Goal: Task Accomplishment & Management: Complete application form

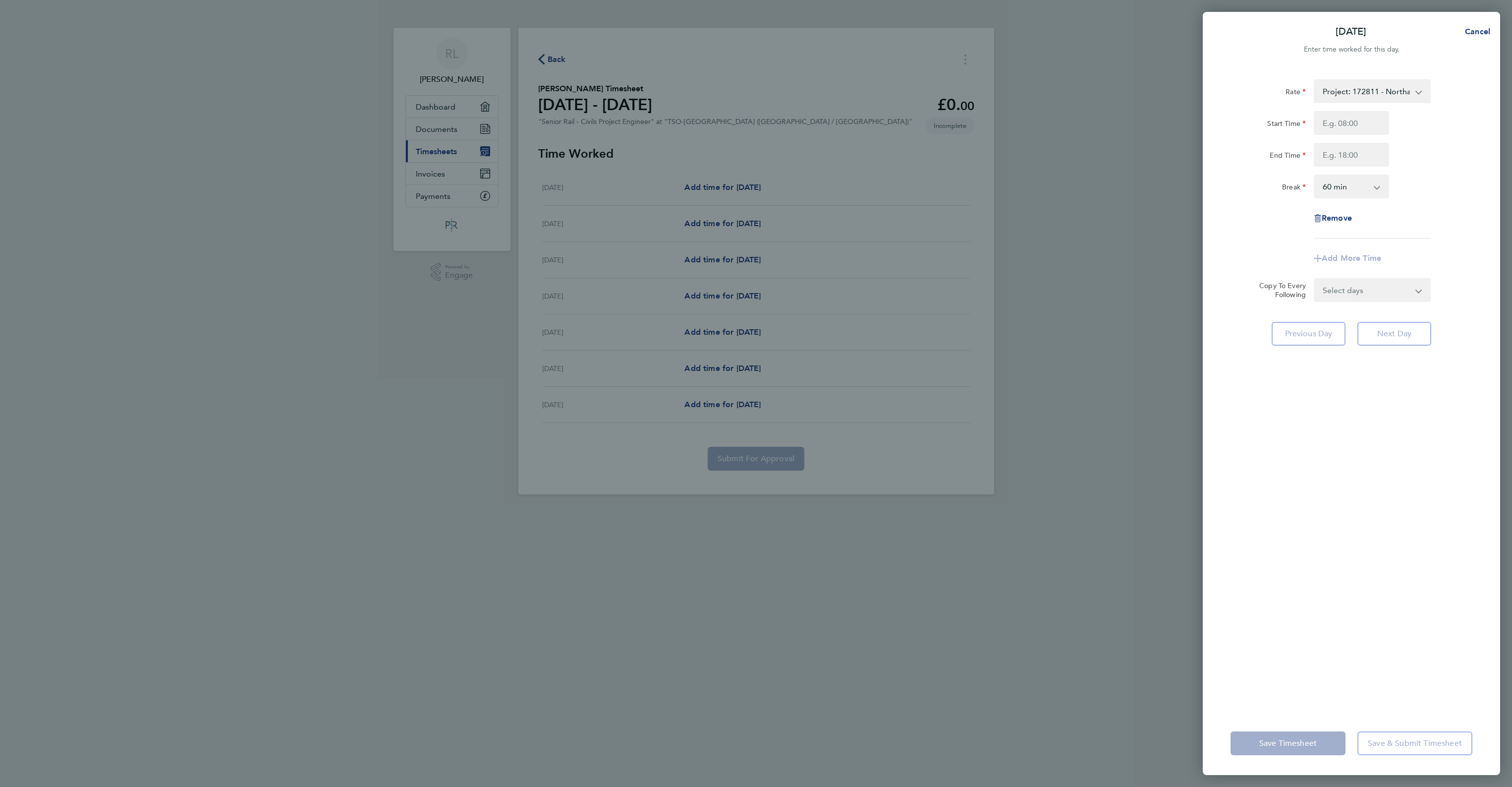
select select "60"
click at [1481, 36] on span "Cancel" at bounding box center [1476, 32] width 29 height 9
select select "60"
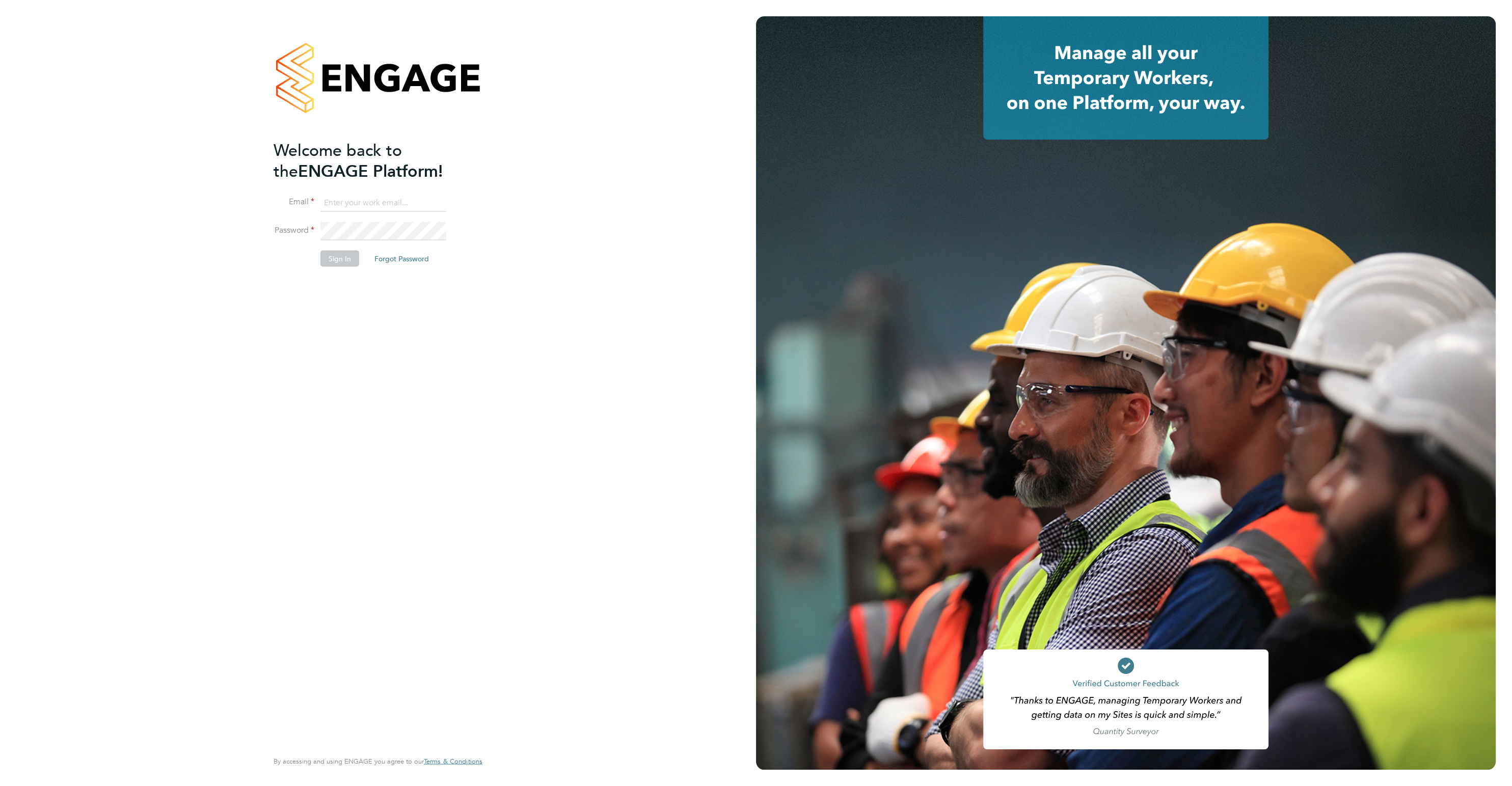
click at [351, 190] on ng-template "Welcome back to the ENGAGE Platform! Email Password Sign In Forgot Password" at bounding box center [373, 208] width 199 height 137
click at [339, 195] on input at bounding box center [383, 203] width 126 height 18
type input "rhys.lewis@reasm.co.uk"
click at [345, 256] on button "Sign In" at bounding box center [339, 258] width 39 height 17
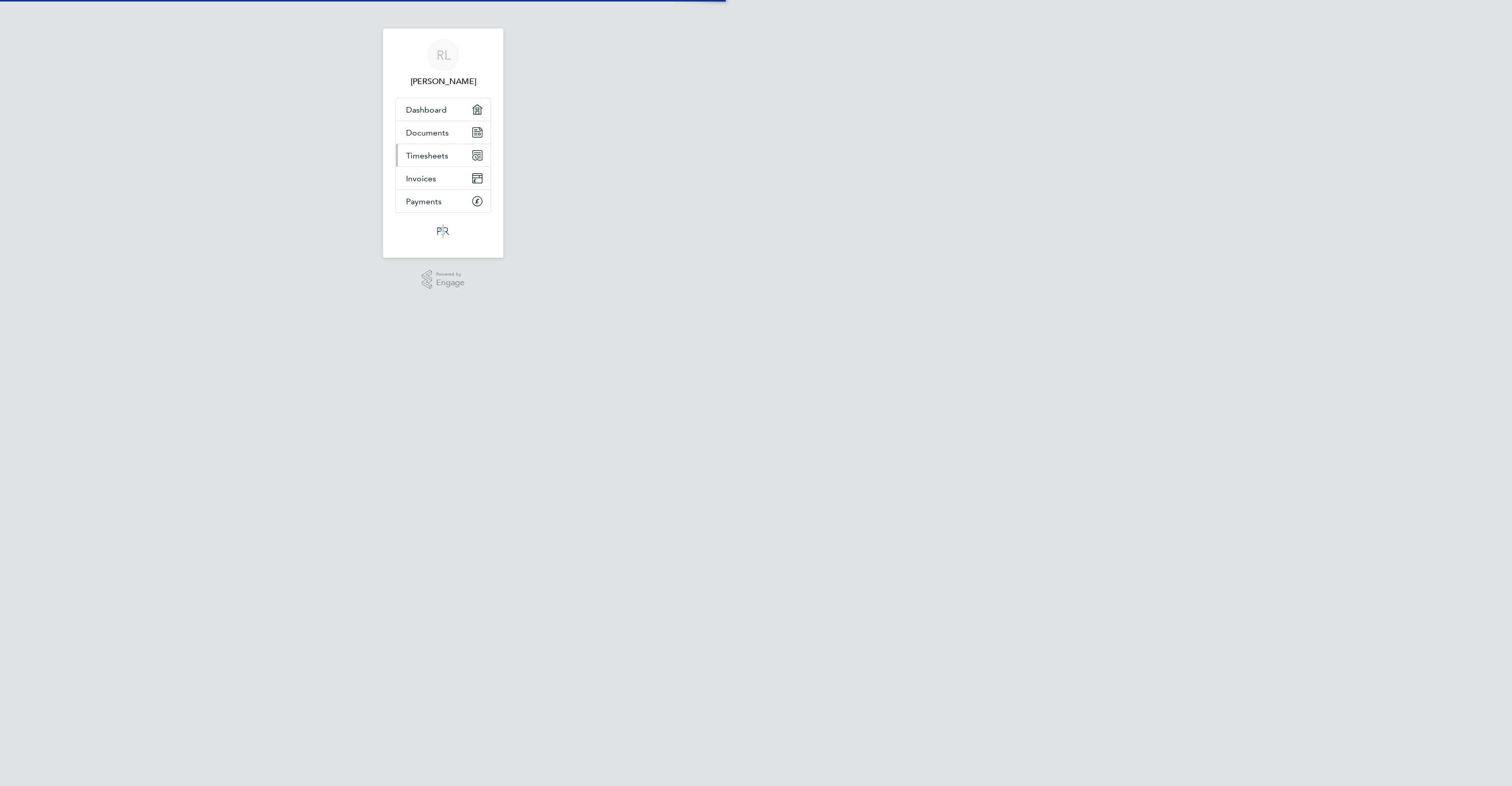
select select "60"
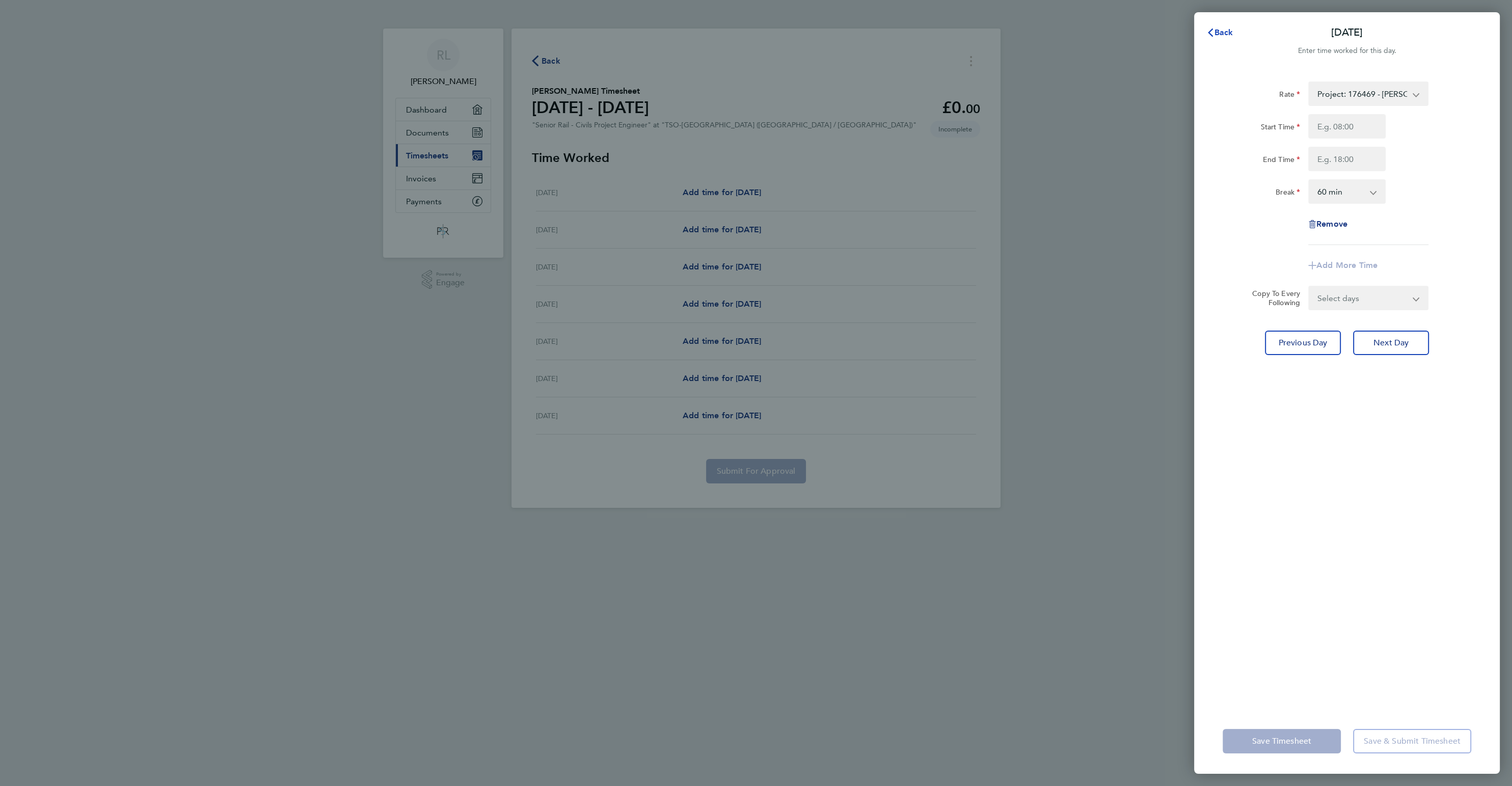
click at [1224, 25] on button "Back" at bounding box center [1220, 33] width 48 height 21
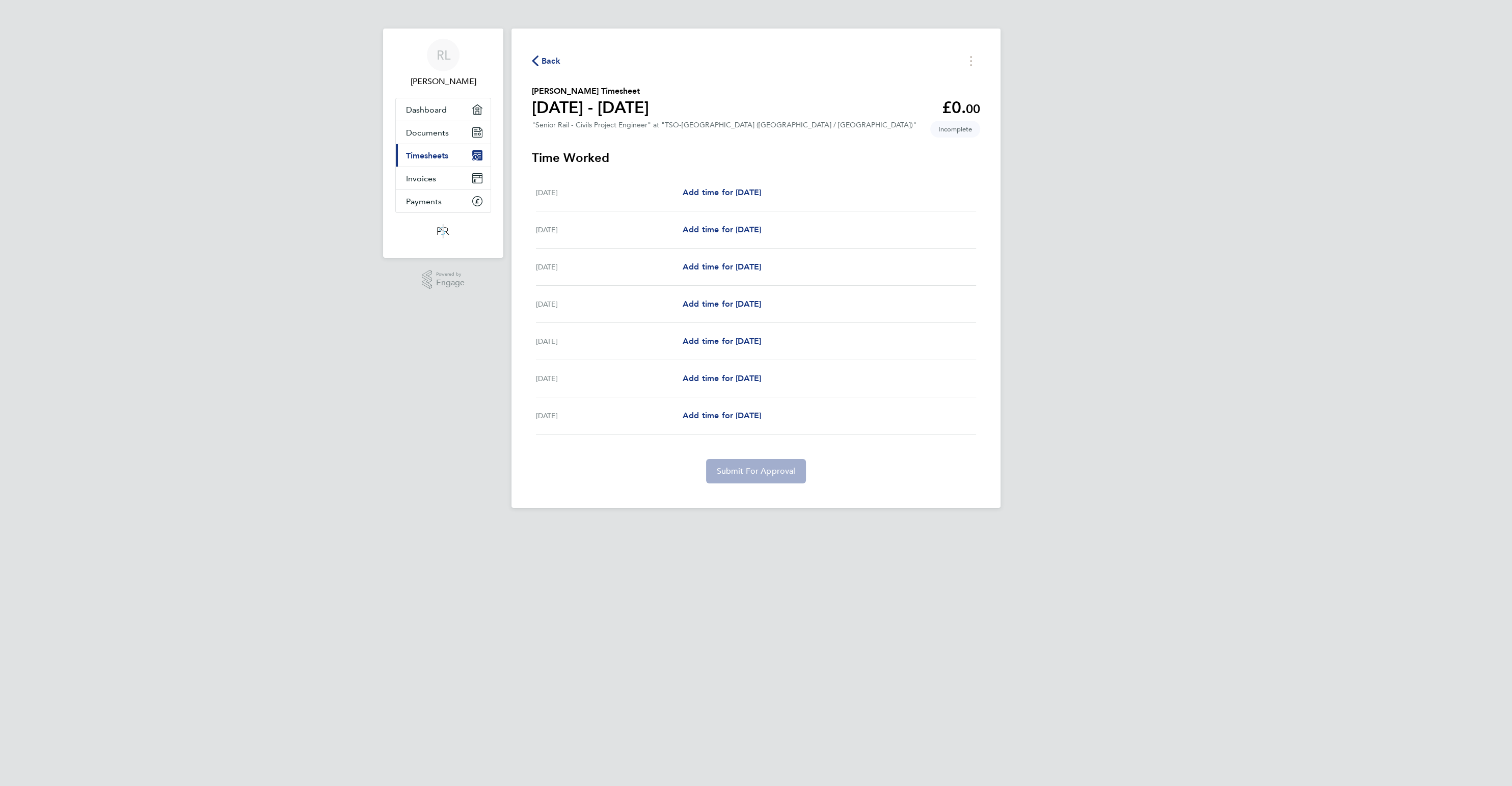
click at [536, 59] on icon "button" at bounding box center [535, 60] width 6 height 10
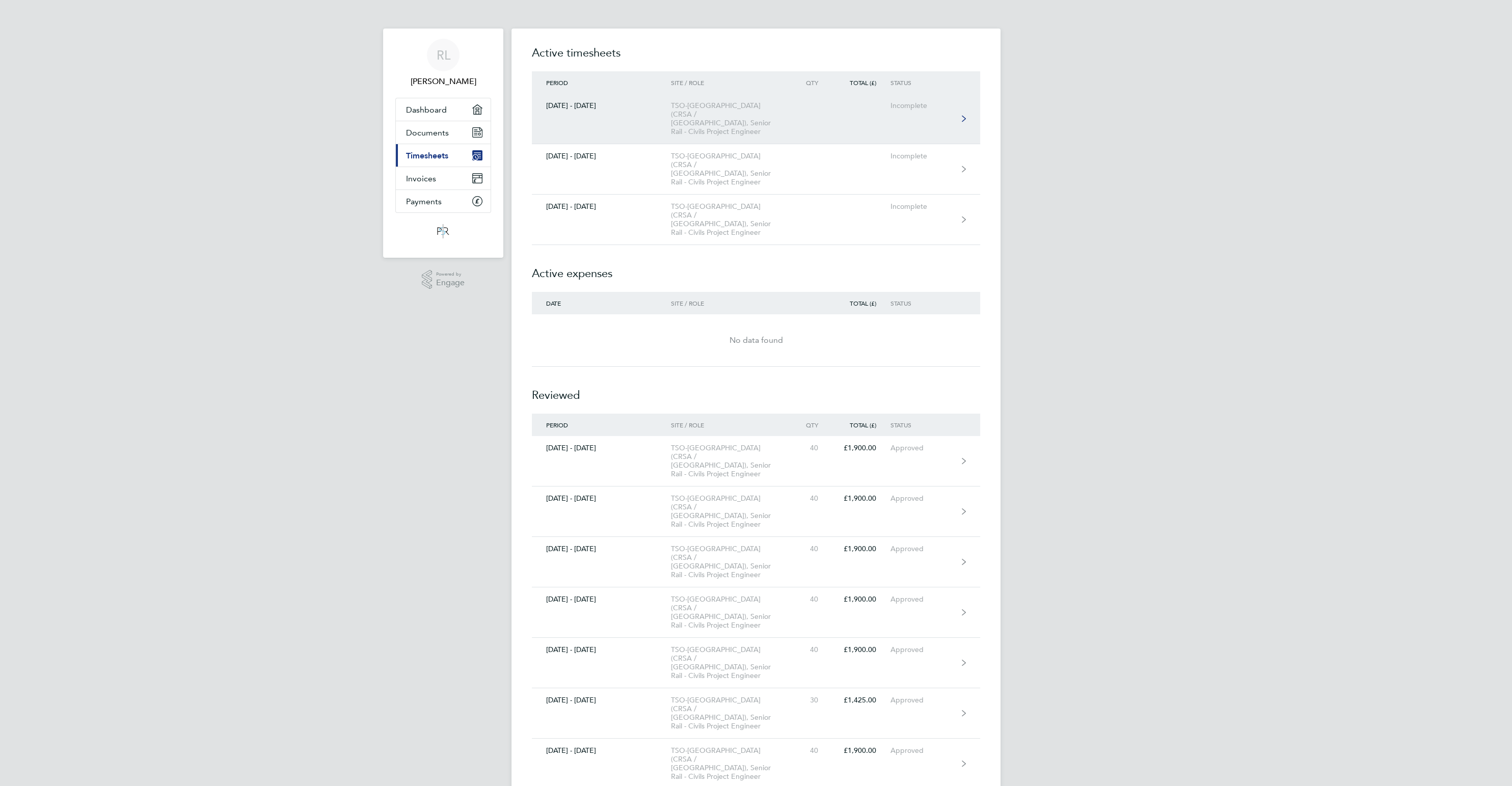
click at [700, 109] on div "TSO-[GEOGRAPHIC_DATA] (CRSA / [GEOGRAPHIC_DATA]), Senior Rail - Civils Project …" at bounding box center [729, 119] width 117 height 35
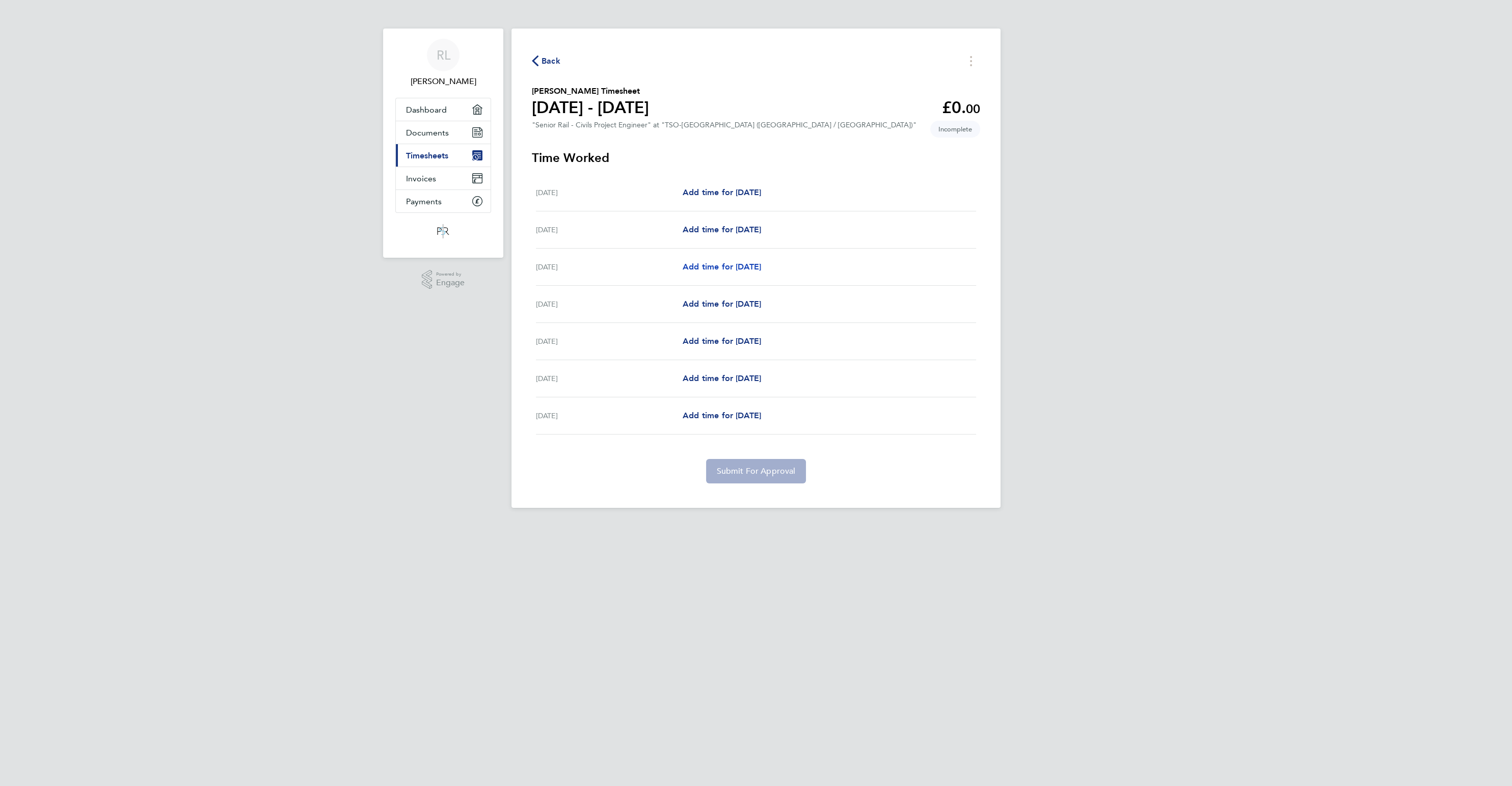
click at [761, 270] on span "Add time for [DATE]" at bounding box center [722, 266] width 79 height 10
select select "60"
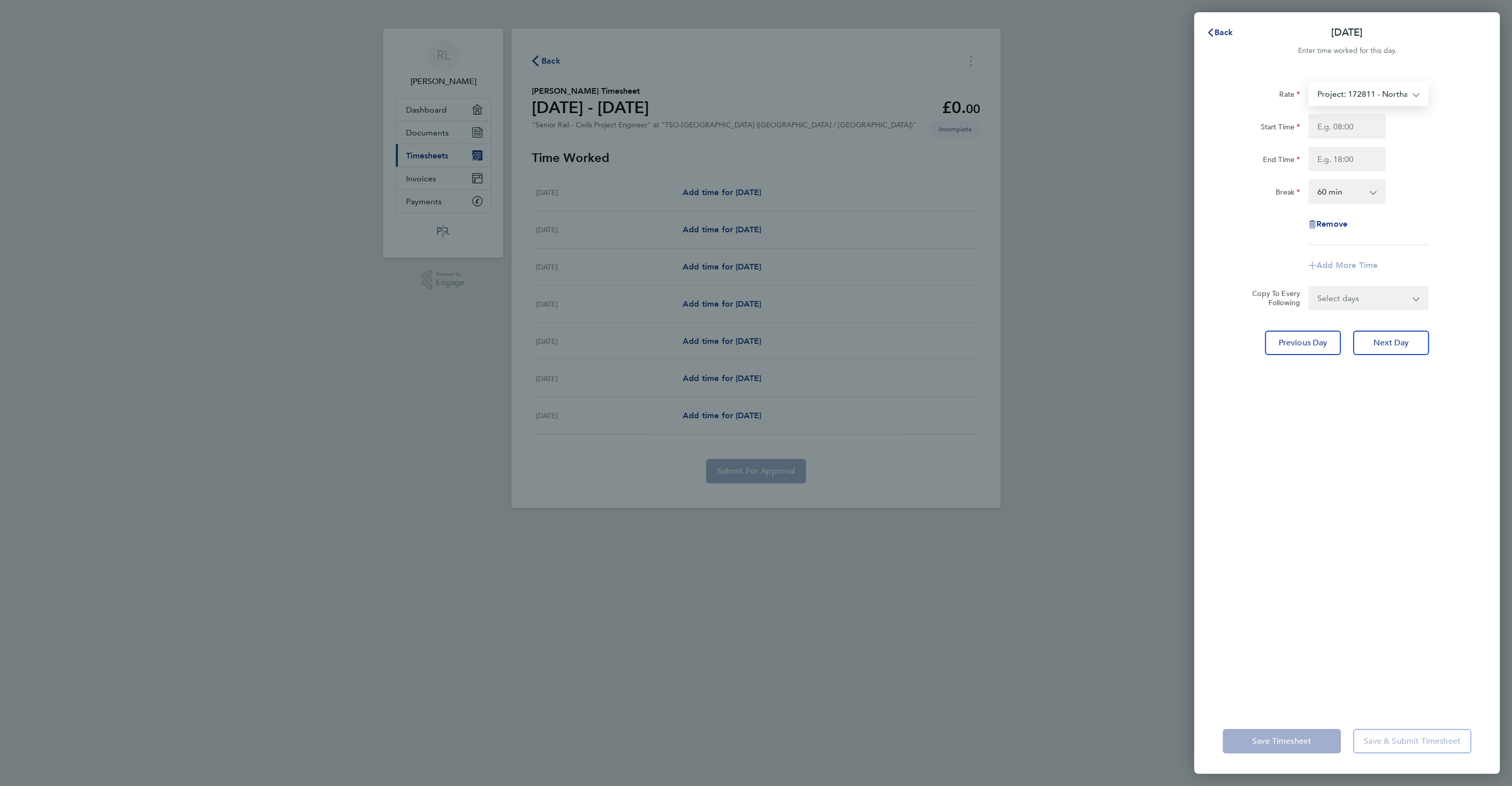
select select "60"
click at [1326, 126] on input "Start Time" at bounding box center [1347, 126] width 77 height 25
type input "08:00"
click at [1349, 164] on input "End Time" at bounding box center [1347, 159] width 77 height 25
type input "18:00"
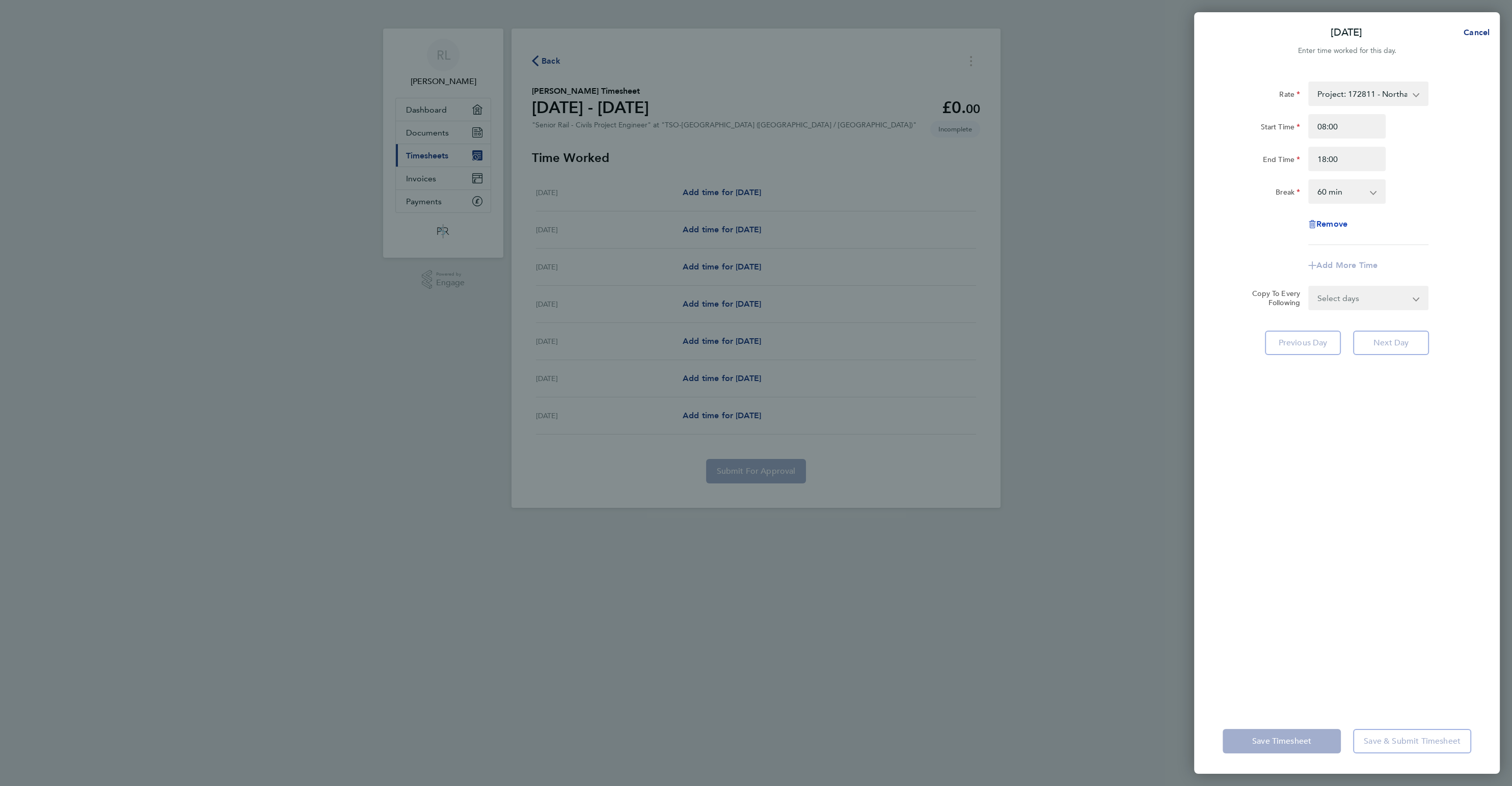
click at [1338, 221] on div "Rate Project: 172811 - Northampton Gateway - 47.50 Project: 153228 - SC-WCMS-[G…" at bounding box center [1347, 164] width 249 height 164
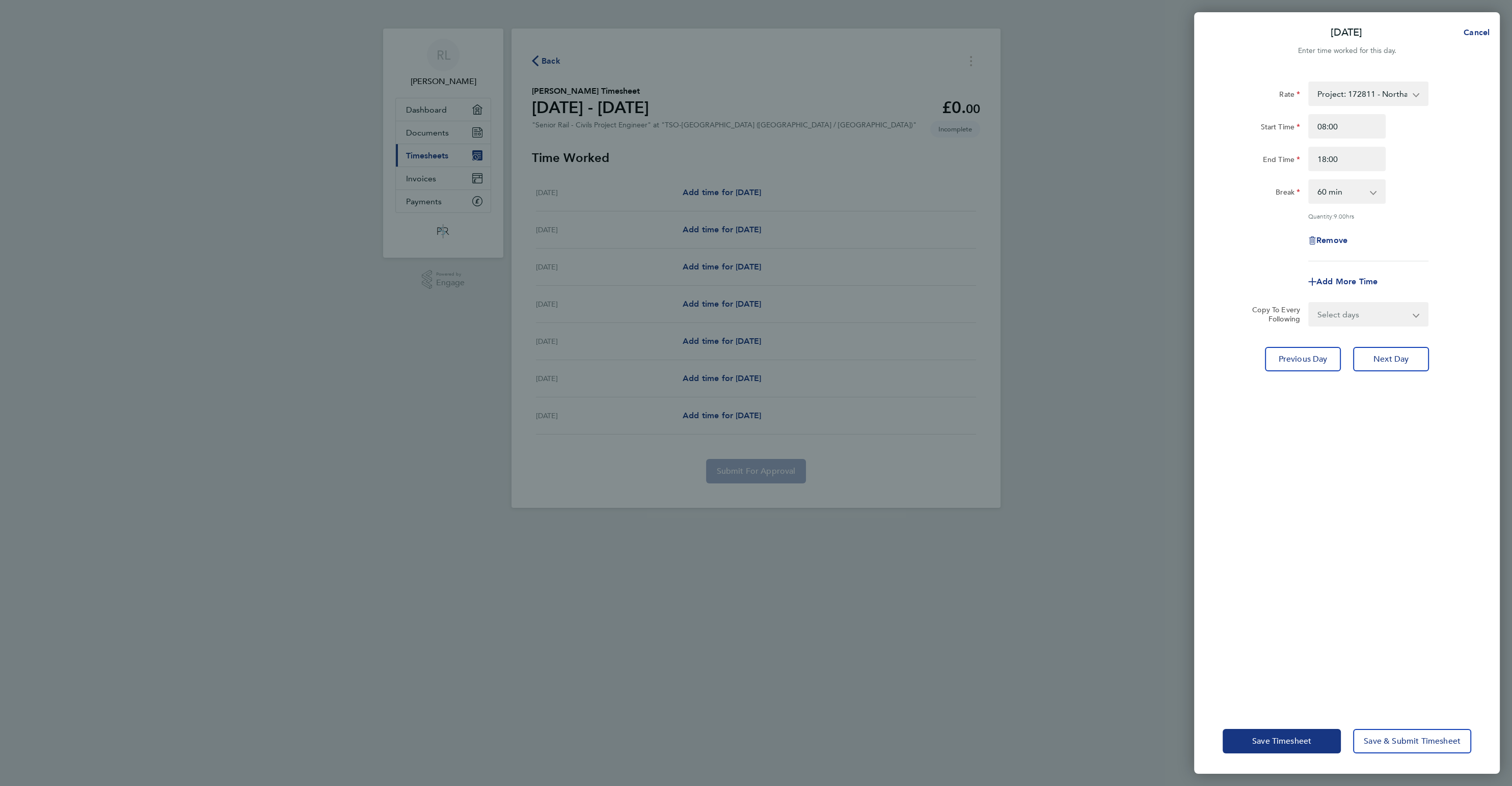
click at [1382, 187] on app-icon-cross-button at bounding box center [1378, 192] width 12 height 22
click at [1377, 190] on app-icon-cross-button at bounding box center [1378, 192] width 12 height 22
click at [1374, 192] on app-icon-cross-button at bounding box center [1378, 192] width 12 height 22
select select "0"
click option "0 min" at bounding box center [0, 0] width 0 height 0
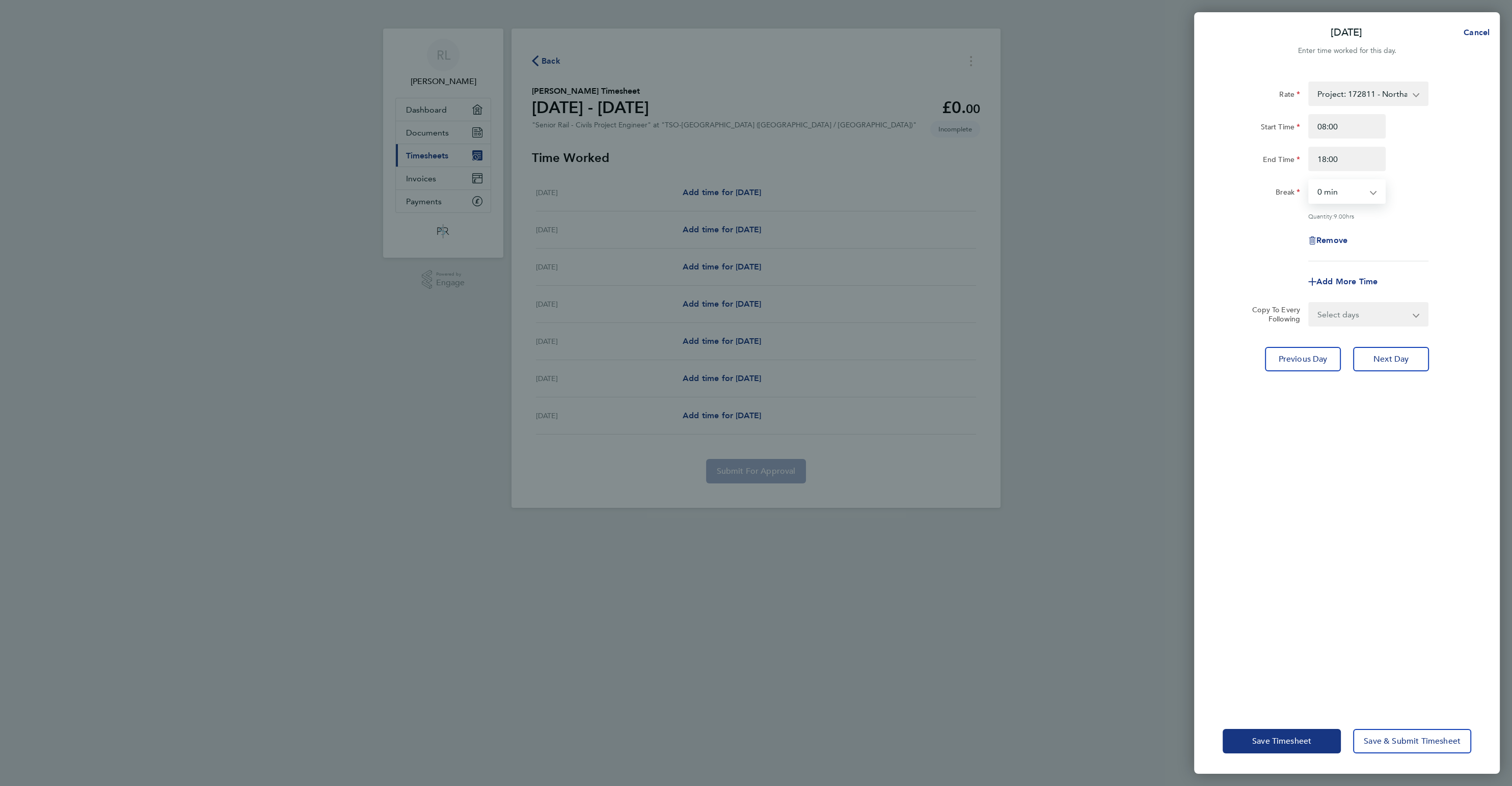
drag, startPoint x: 1367, startPoint y: 195, endPoint x: 1267, endPoint y: 206, distance: 100.6
click at [1267, 206] on div "Rate Project: 172811 - Northampton Gateway - 47.50 Project: 153228 - SC-WCMS-[G…" at bounding box center [1347, 172] width 249 height 180
click at [1309, 740] on span "Save Timesheet" at bounding box center [1281, 741] width 59 height 10
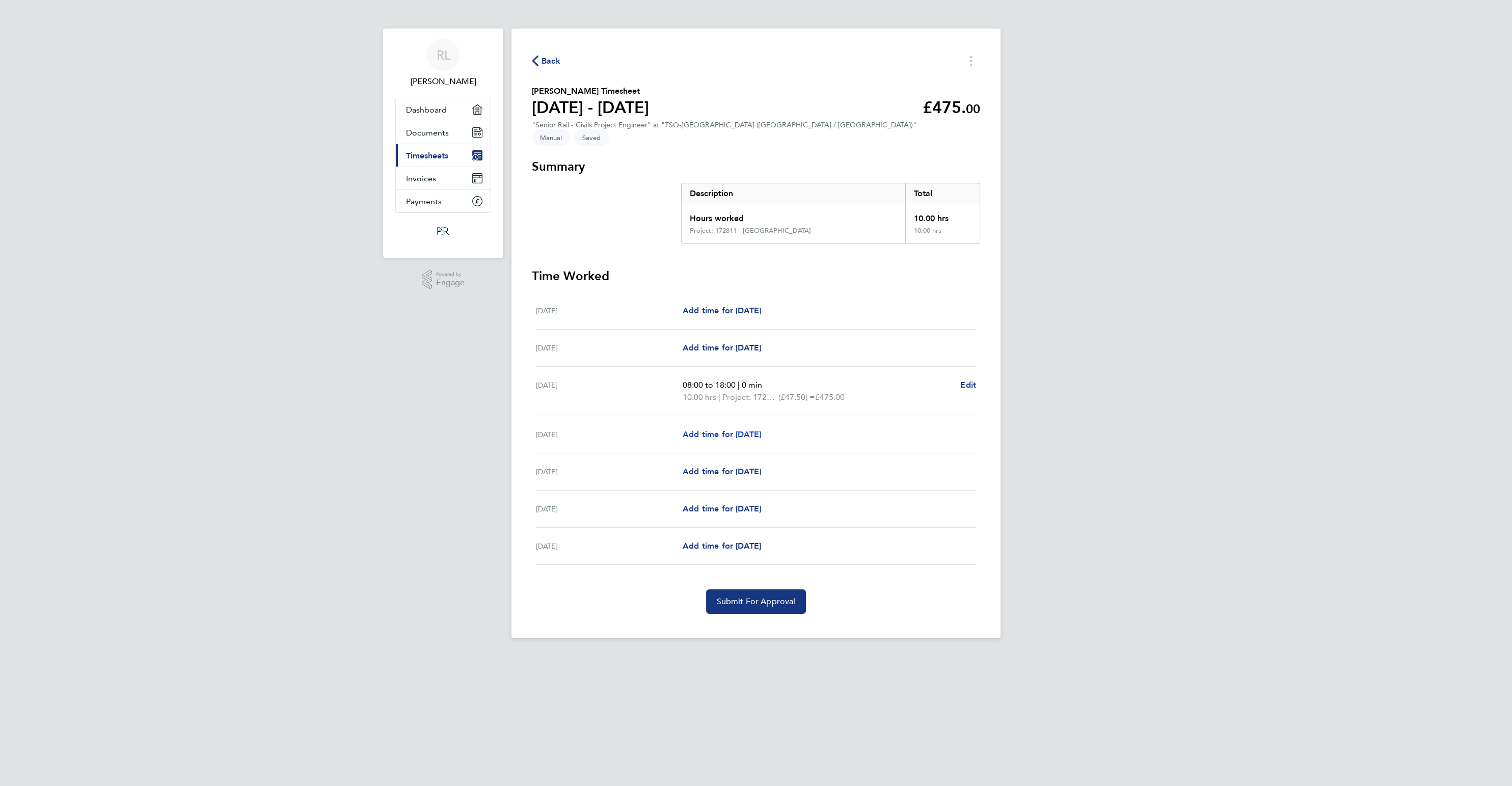
click at [742, 429] on span "Add time for [DATE]" at bounding box center [722, 434] width 79 height 10
select select "60"
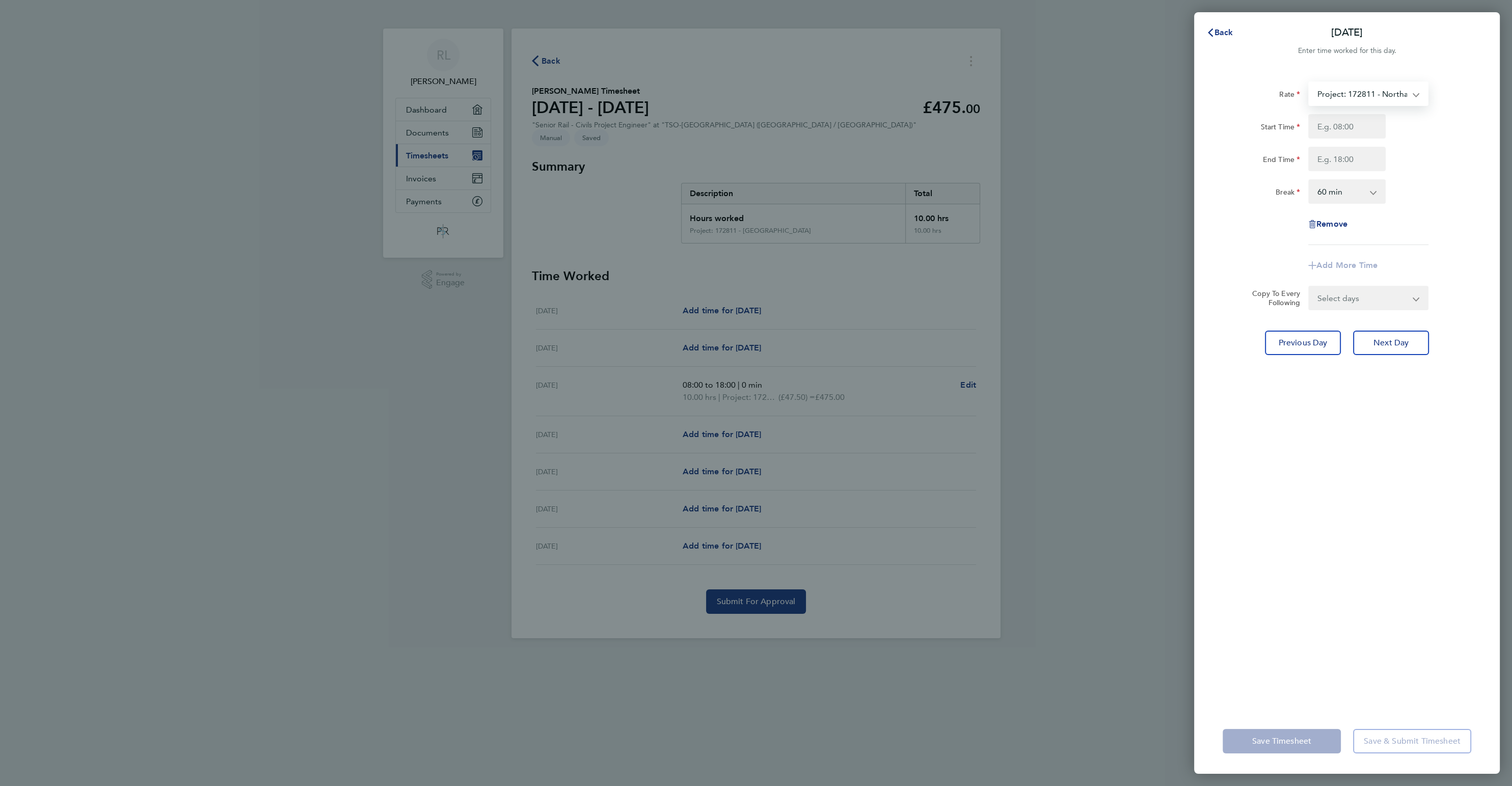
select select "60"
click at [1336, 128] on input "Start Time" at bounding box center [1347, 126] width 77 height 25
type input "08:00"
click at [1346, 158] on input "End Time" at bounding box center [1347, 159] width 77 height 25
type input "1"
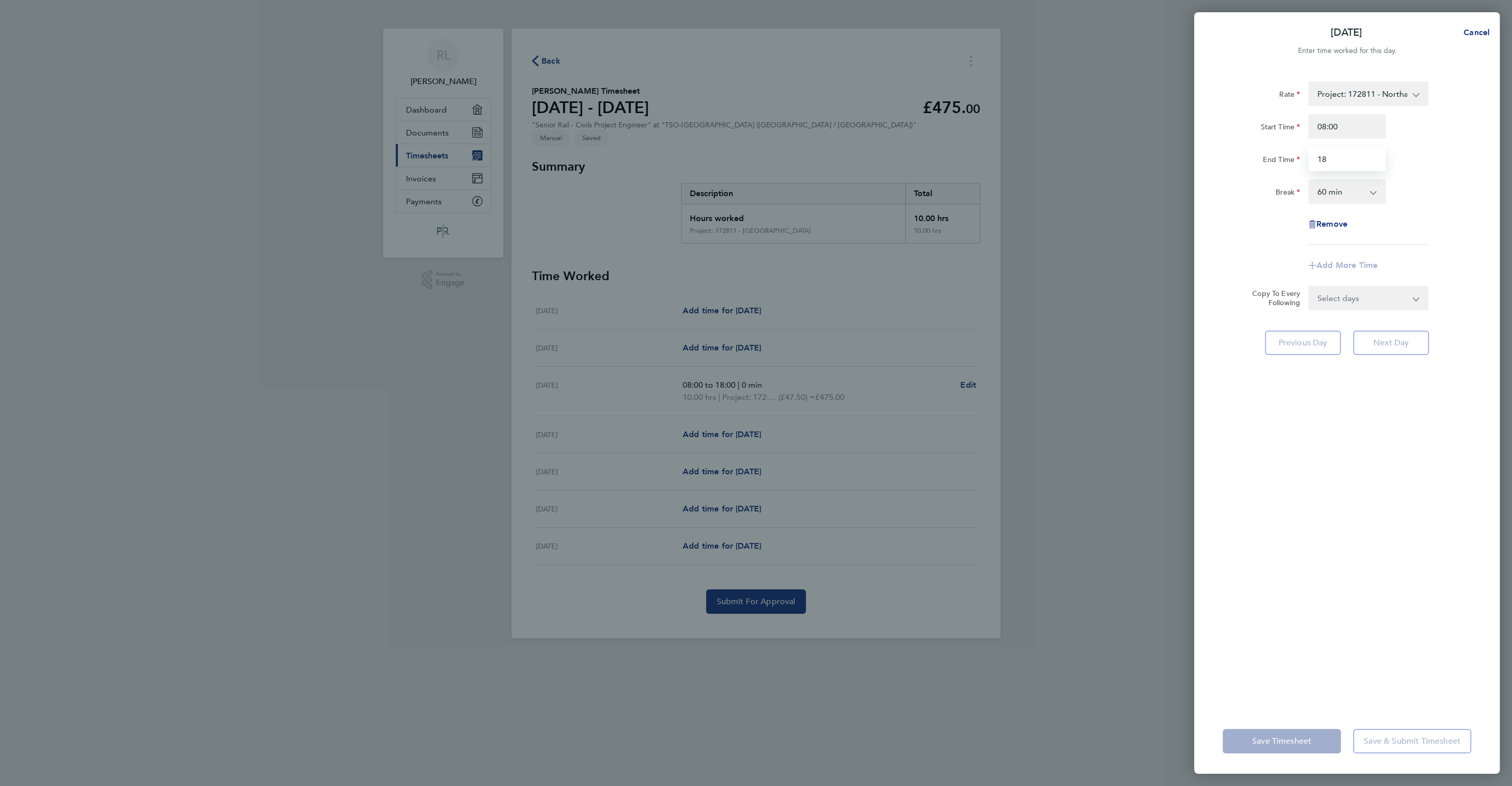
type input "1"
type input "15:00"
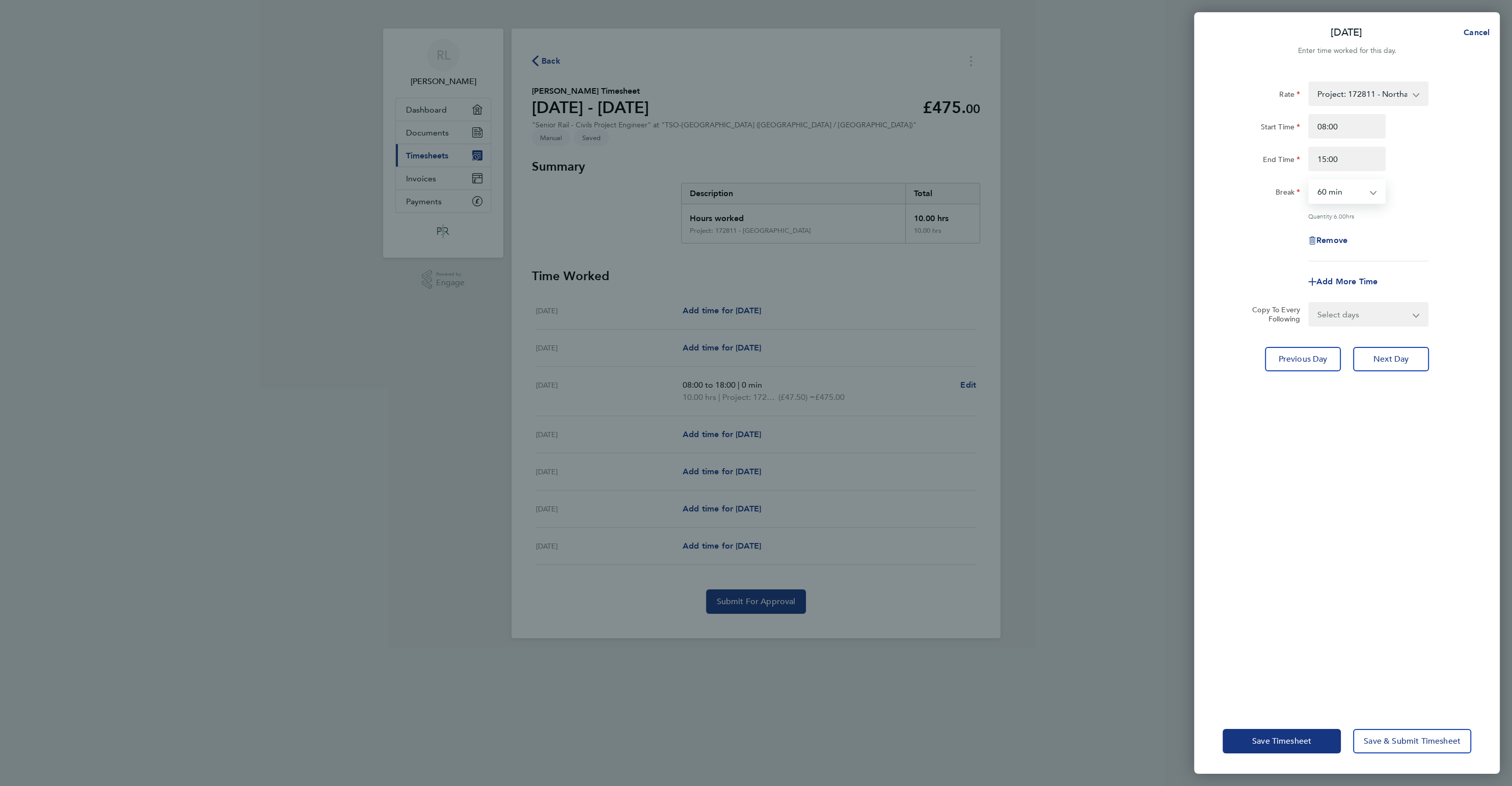
select select "0"
click option "0 min" at bounding box center [0, 0] width 0 height 0
click at [1339, 280] on span "Add More Time" at bounding box center [1347, 281] width 61 height 10
select select "null"
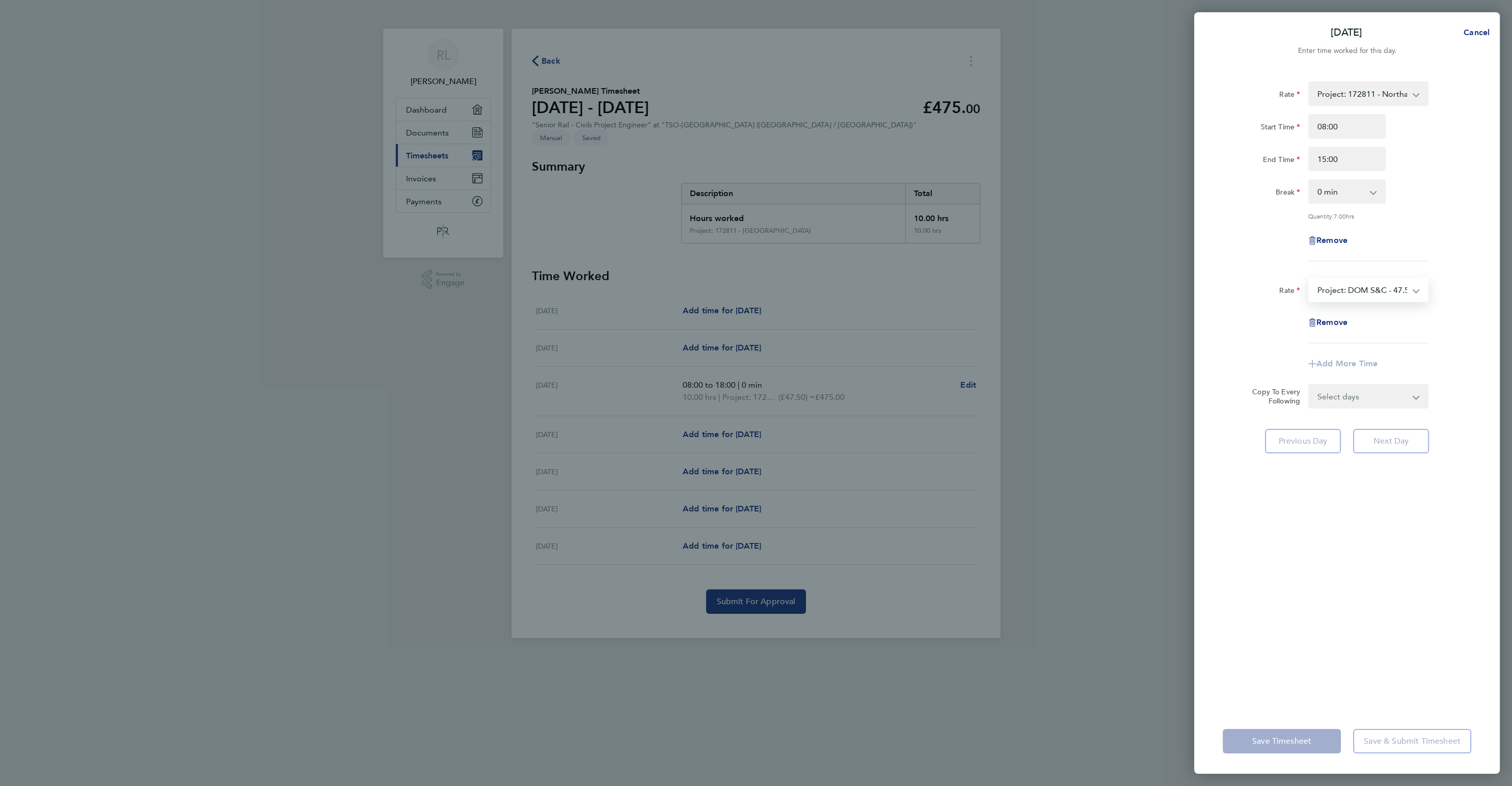
select select "60"
click at [1340, 323] on input "Start Time" at bounding box center [1347, 322] width 77 height 25
type input "15:00"
click at [1336, 362] on input "End Time" at bounding box center [1347, 354] width 77 height 25
type input "18:00"
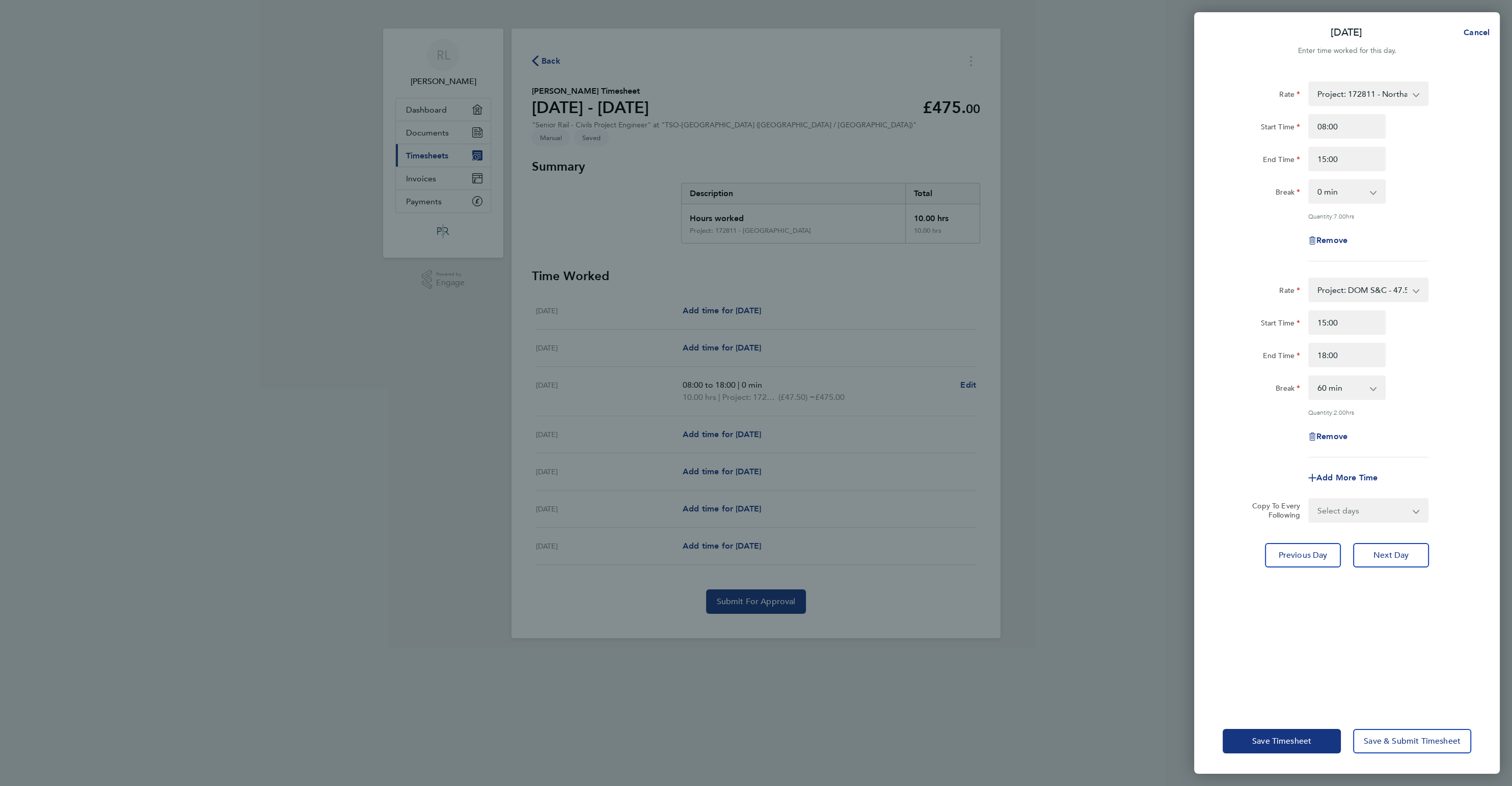
click at [1351, 587] on div "Rate Project: 172811 - Northampton Gateway - 47.50 Project: 176547 - SATWS NW -…" at bounding box center [1347, 389] width 306 height 639
click at [1374, 391] on app-icon-cross-button at bounding box center [1378, 388] width 12 height 22
click at [1378, 395] on app-icon-cross-button at bounding box center [1378, 388] width 12 height 22
click at [1377, 395] on app-icon-cross-button at bounding box center [1378, 388] width 12 height 22
click at [1375, 394] on app-icon-cross-button at bounding box center [1378, 388] width 12 height 22
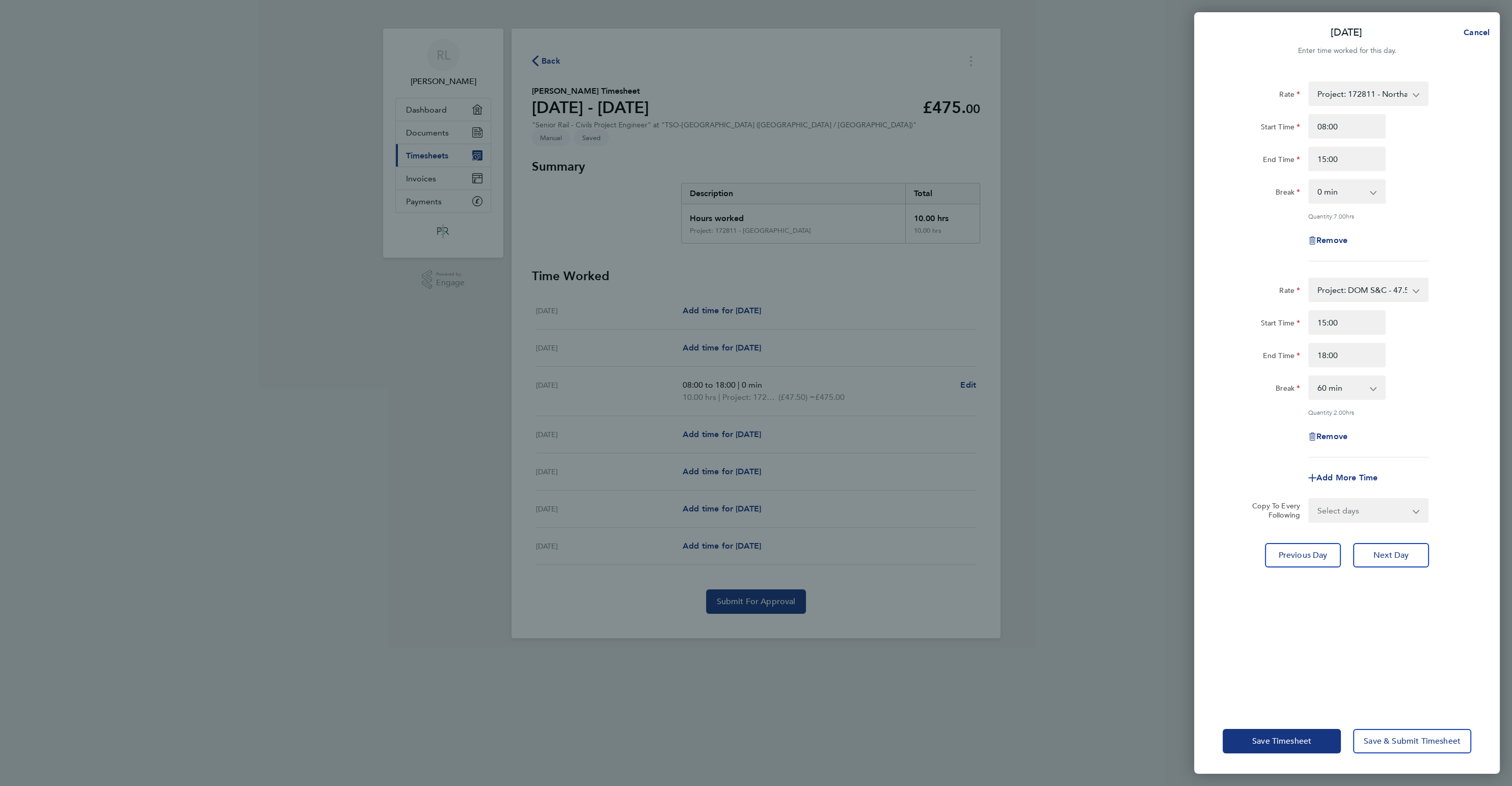
click at [1374, 390] on app-icon-cross-button at bounding box center [1378, 388] width 12 height 22
select select "0"
click option "0 min" at bounding box center [0, 0] width 0 height 0
select select "DAY"
click option "Day" at bounding box center [0, 0] width 0 height 0
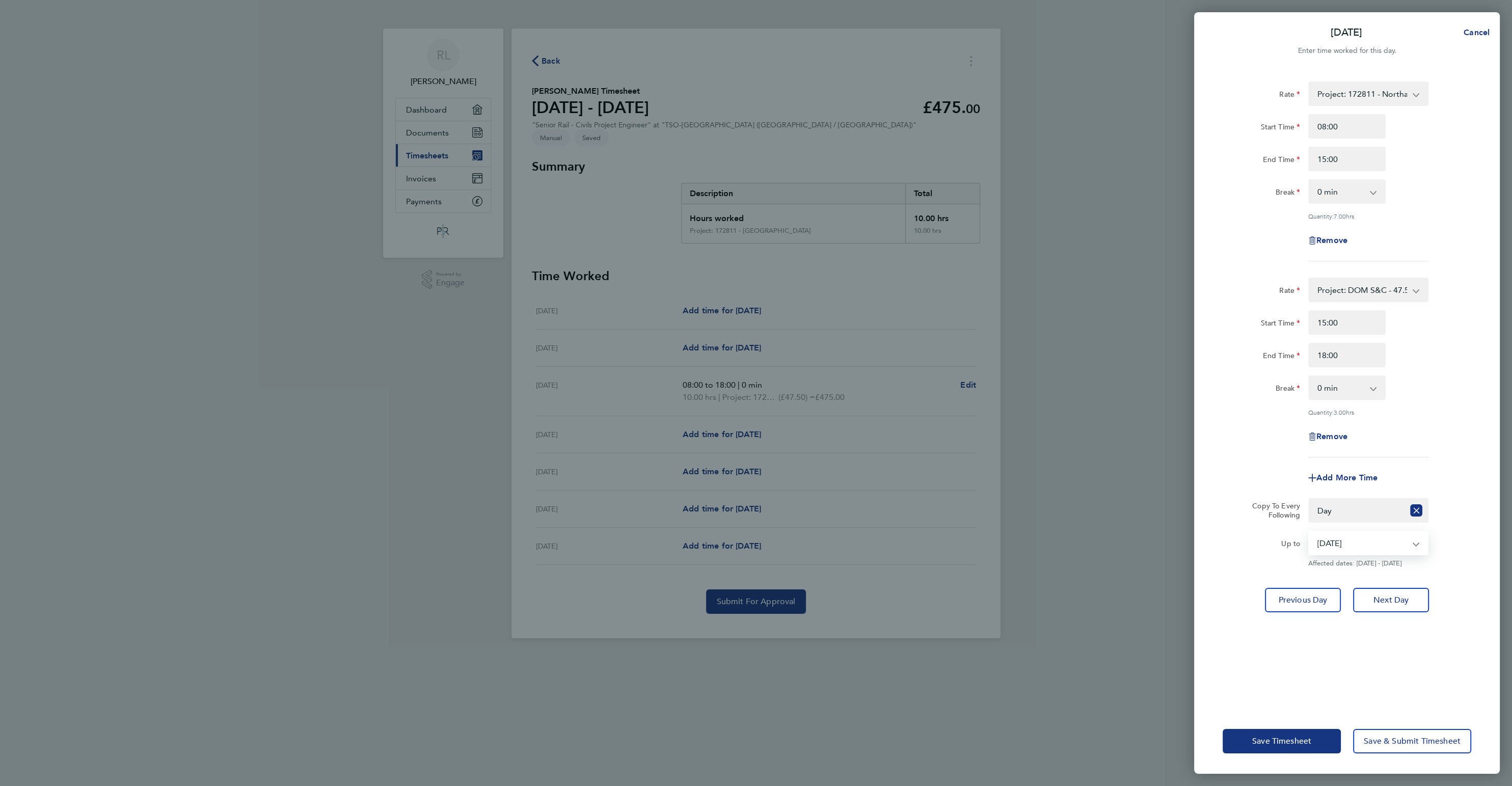
select select "[DATE]"
click at [1281, 744] on span "Save Timesheet" at bounding box center [1281, 741] width 59 height 10
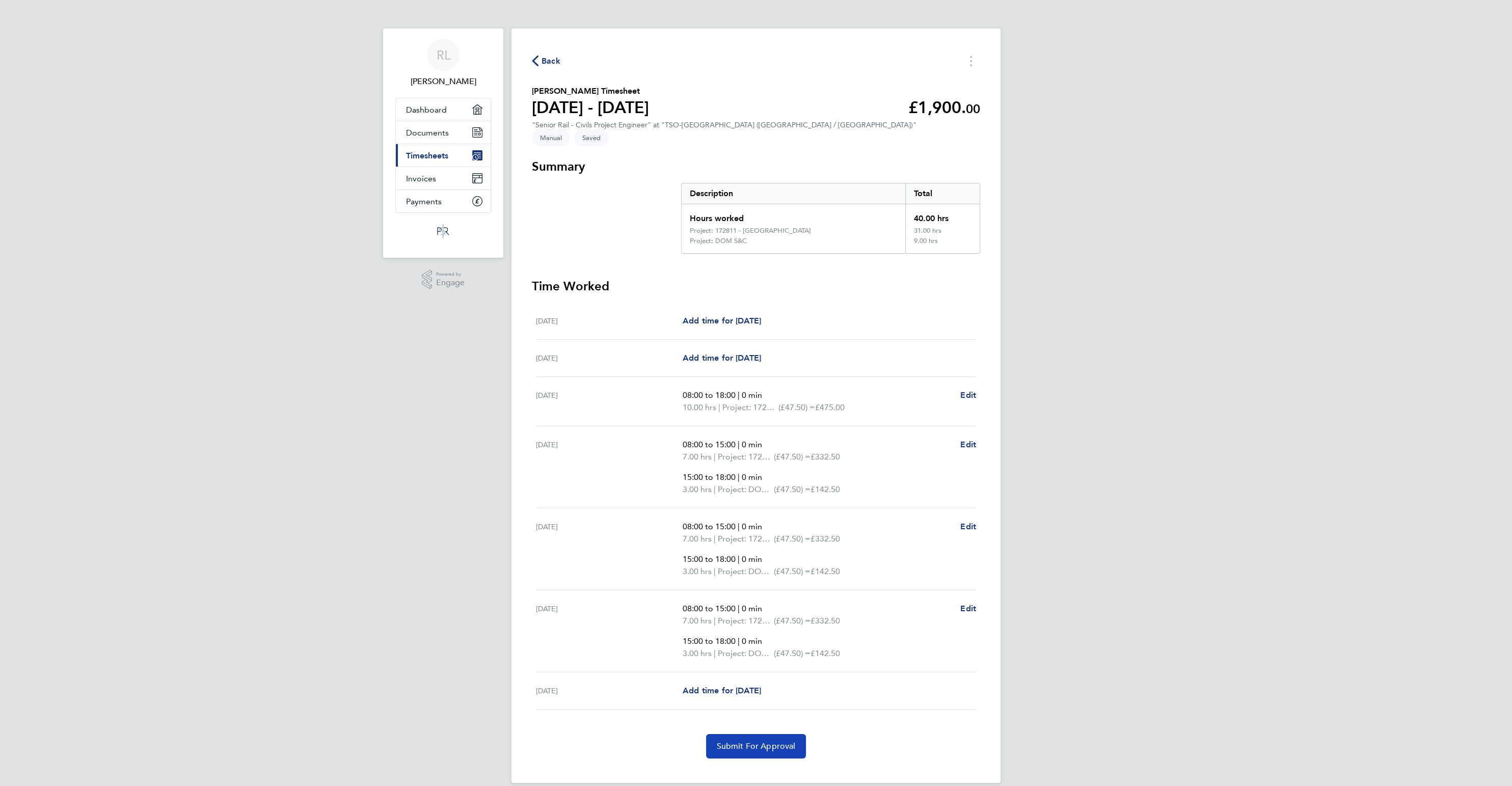
click at [769, 741] on span "Submit For Approval" at bounding box center [755, 745] width 79 height 10
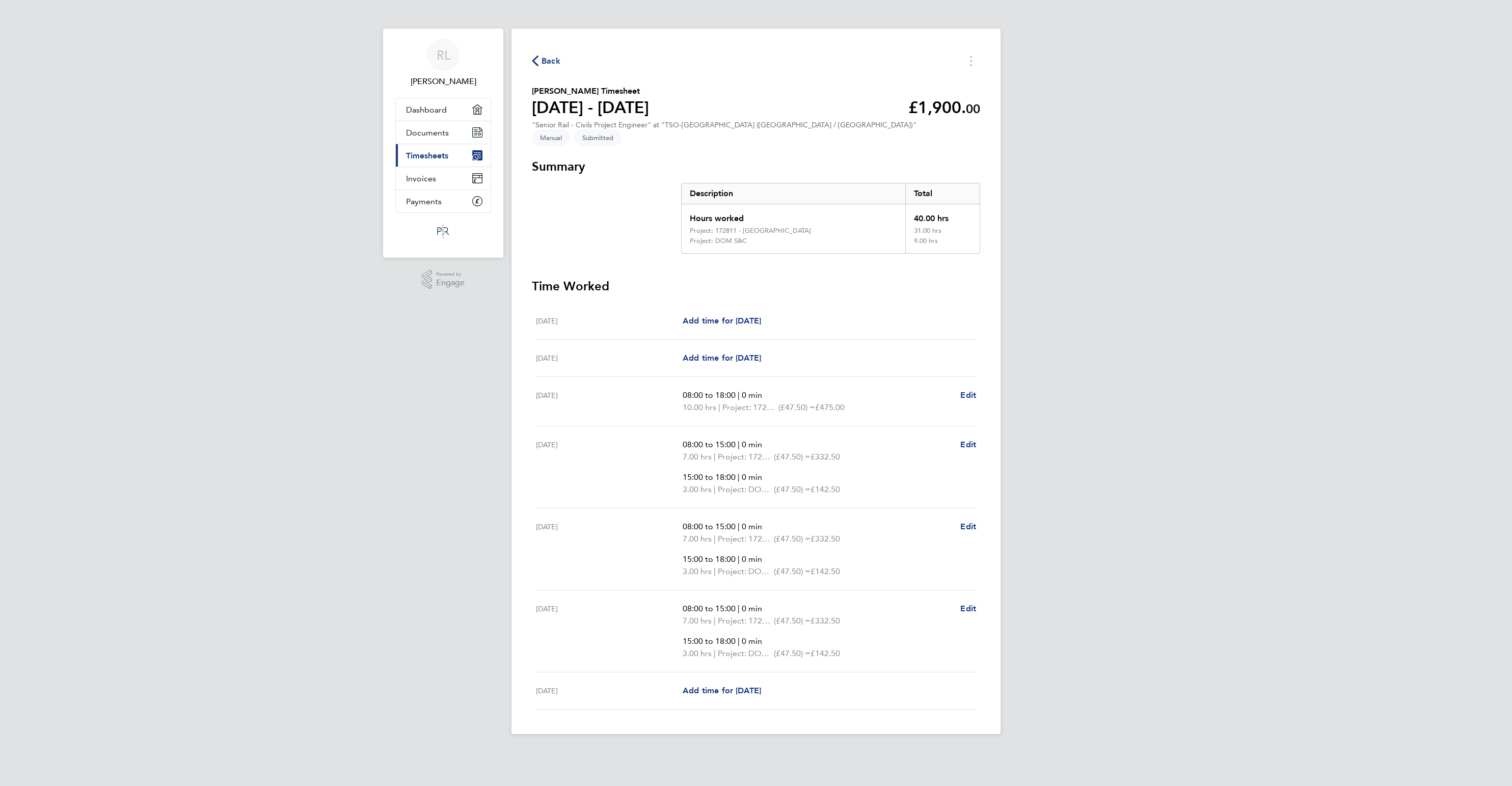
click at [551, 59] on span "Back" at bounding box center [551, 60] width 19 height 12
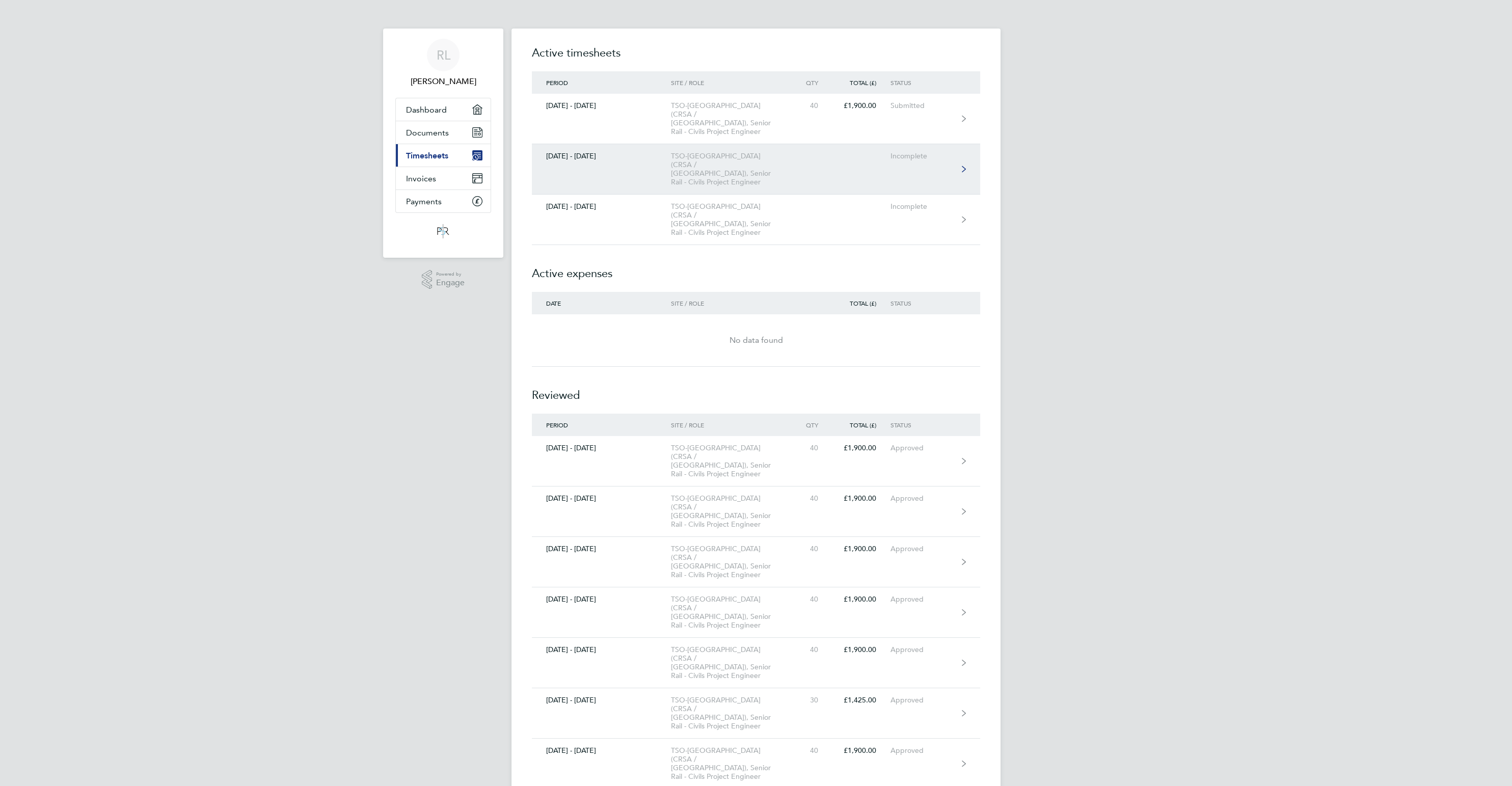
click at [742, 152] on div "TSO-[GEOGRAPHIC_DATA] (CRSA / [GEOGRAPHIC_DATA]), Senior Rail - Civils Project …" at bounding box center [729, 169] width 117 height 35
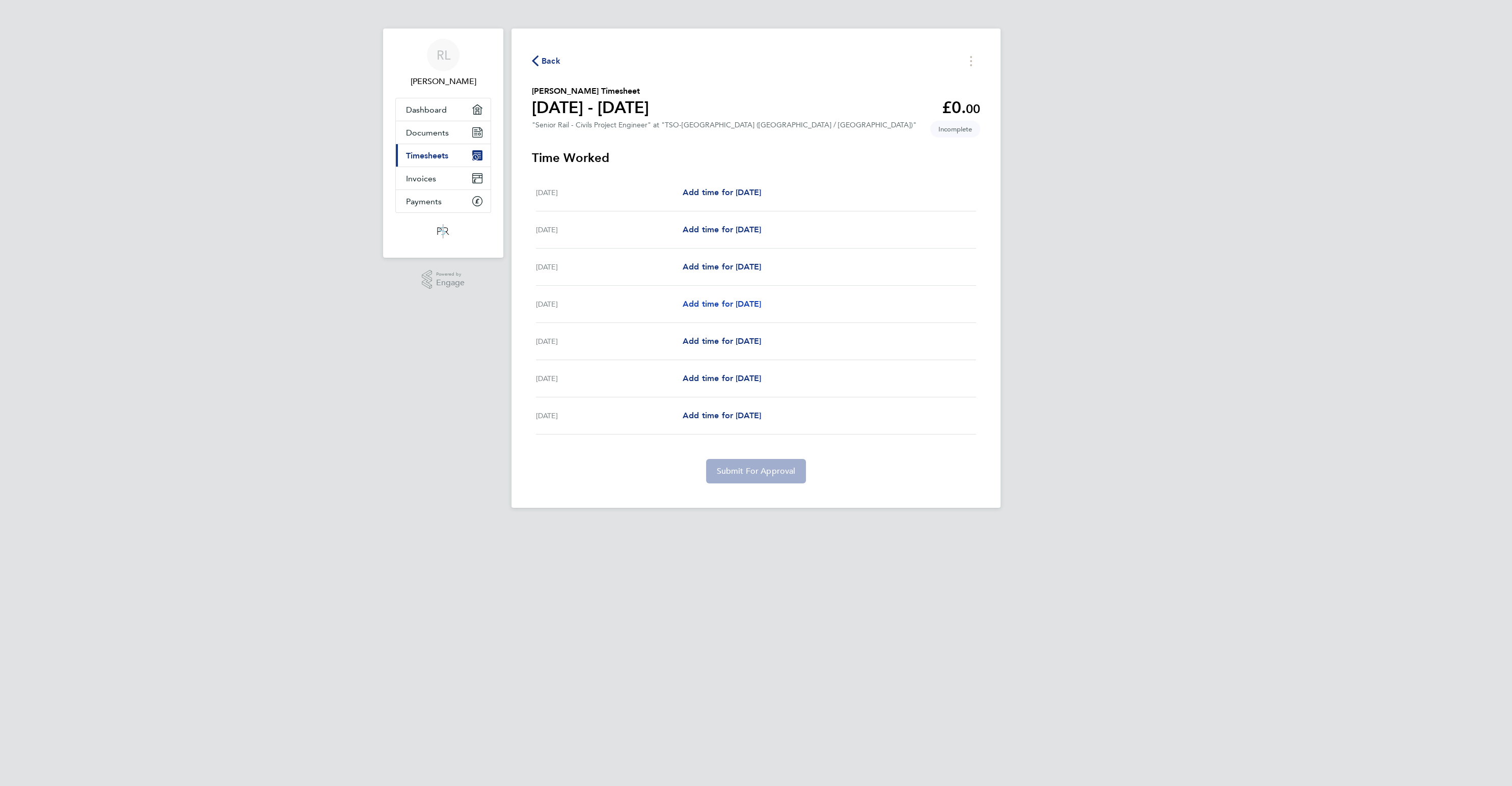
click at [742, 308] on span "Add time for [DATE]" at bounding box center [722, 304] width 79 height 10
select select "60"
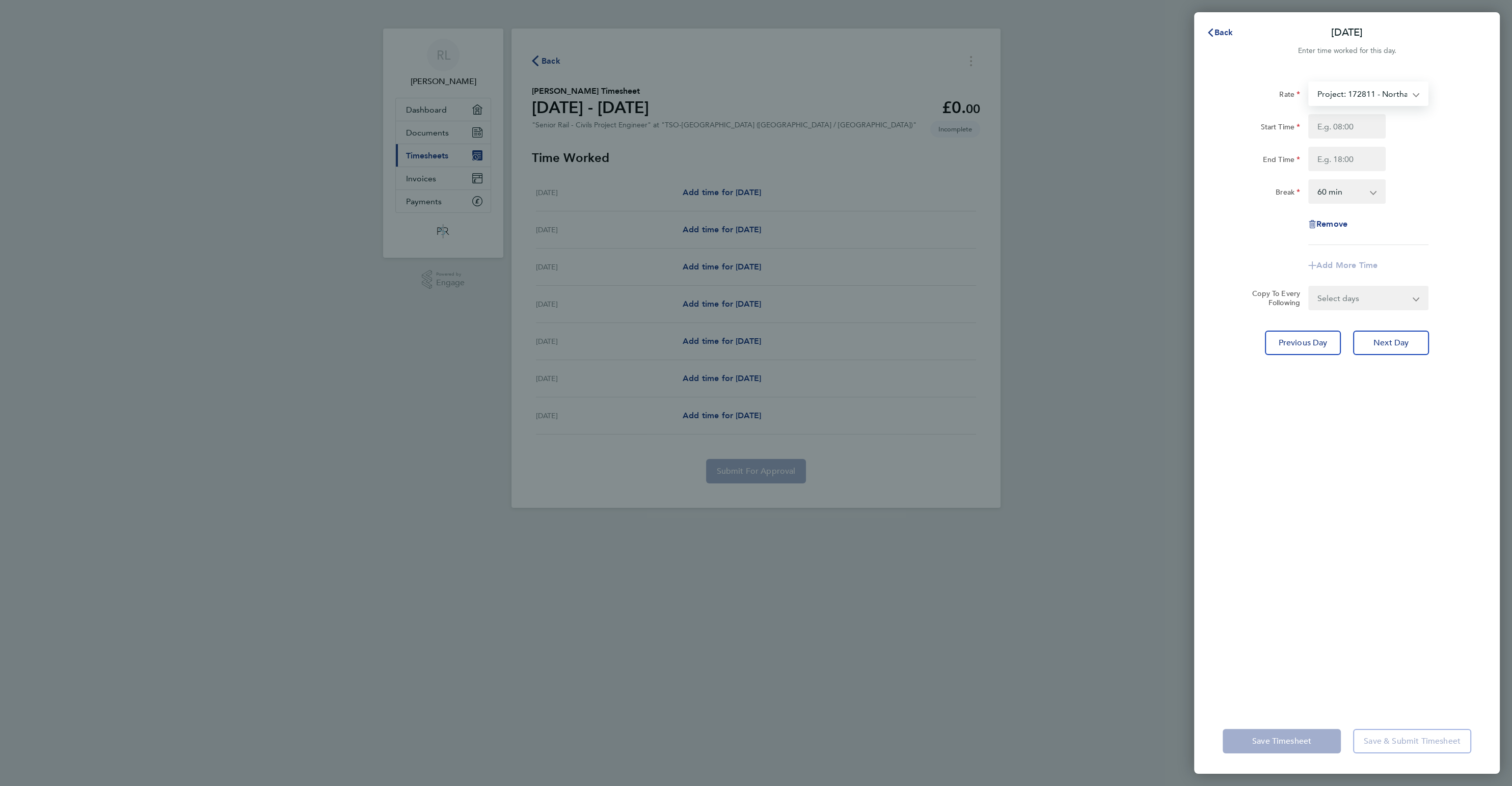
select select "60"
click at [1347, 128] on input "Start Time" at bounding box center [1347, 126] width 77 height 25
type input "08:00"
click at [1332, 164] on input "End Time" at bounding box center [1347, 159] width 77 height 25
drag, startPoint x: 1352, startPoint y: 163, endPoint x: 1204, endPoint y: 141, distance: 149.6
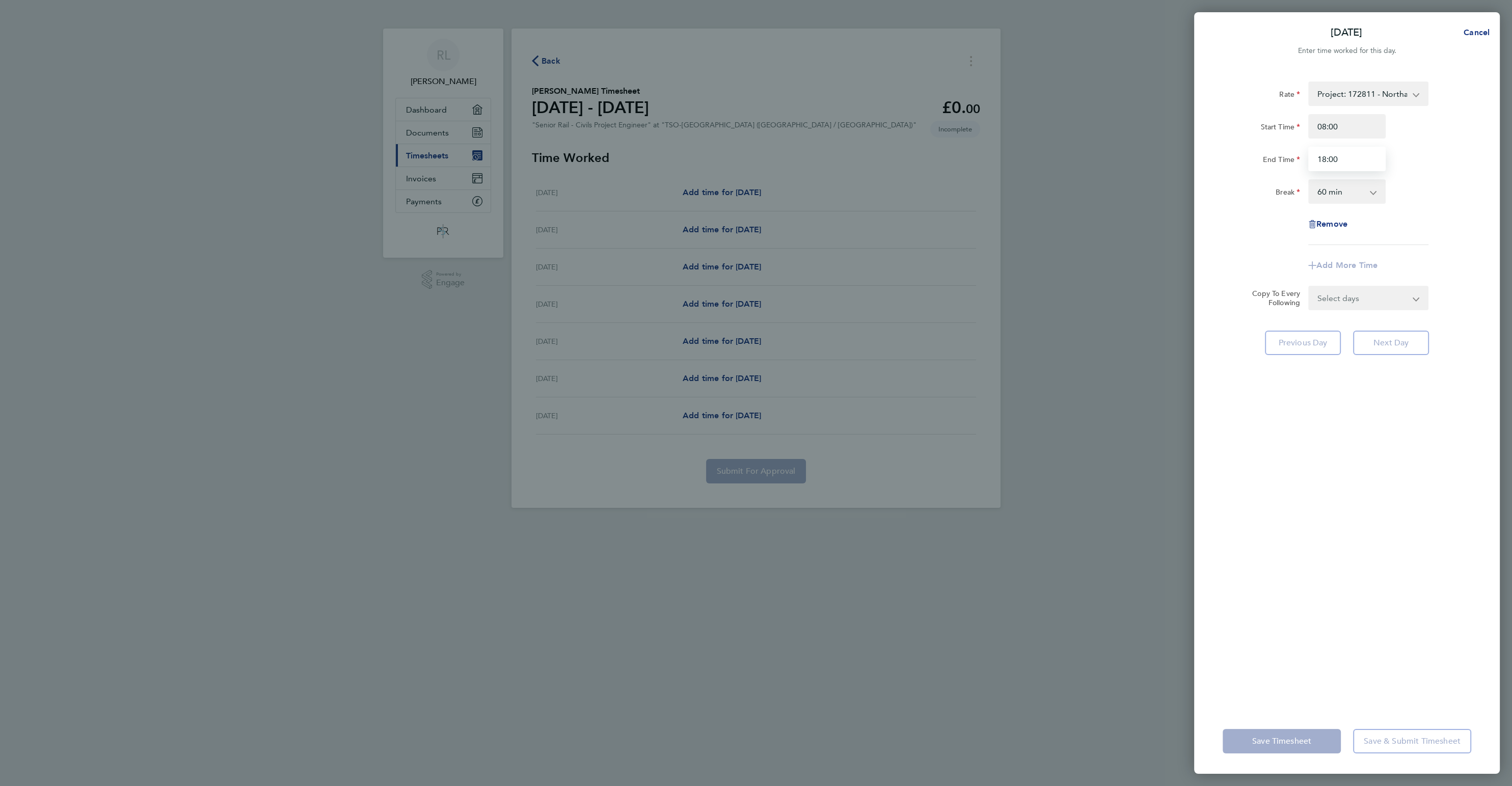
click at [1308, 147] on input "18:00" at bounding box center [1347, 159] width 77 height 25
type input "15:00"
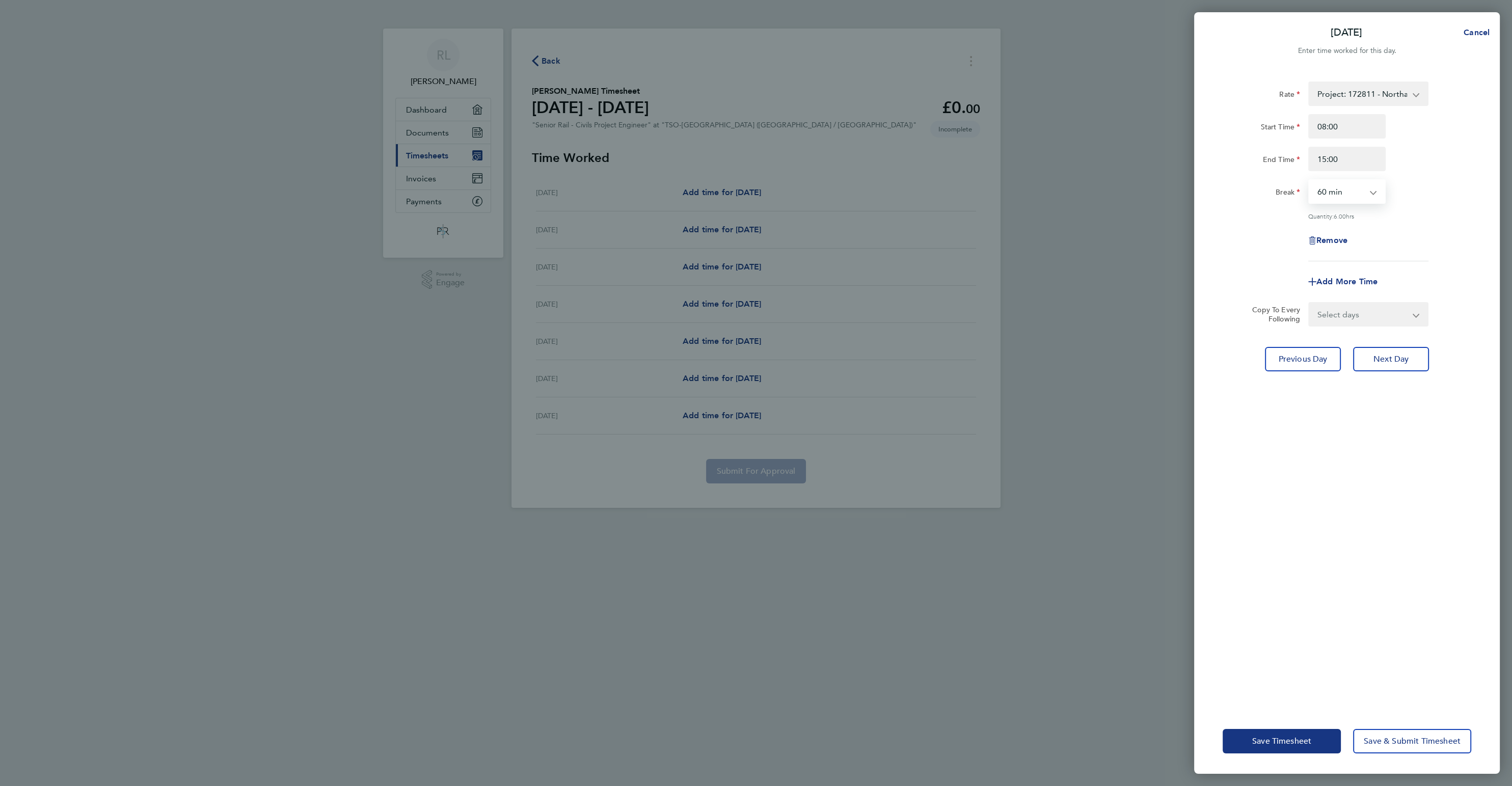
select select "0"
click option "0 min" at bounding box center [0, 0] width 0 height 0
click at [1336, 283] on span "Add More Time" at bounding box center [1347, 281] width 61 height 10
select select "null"
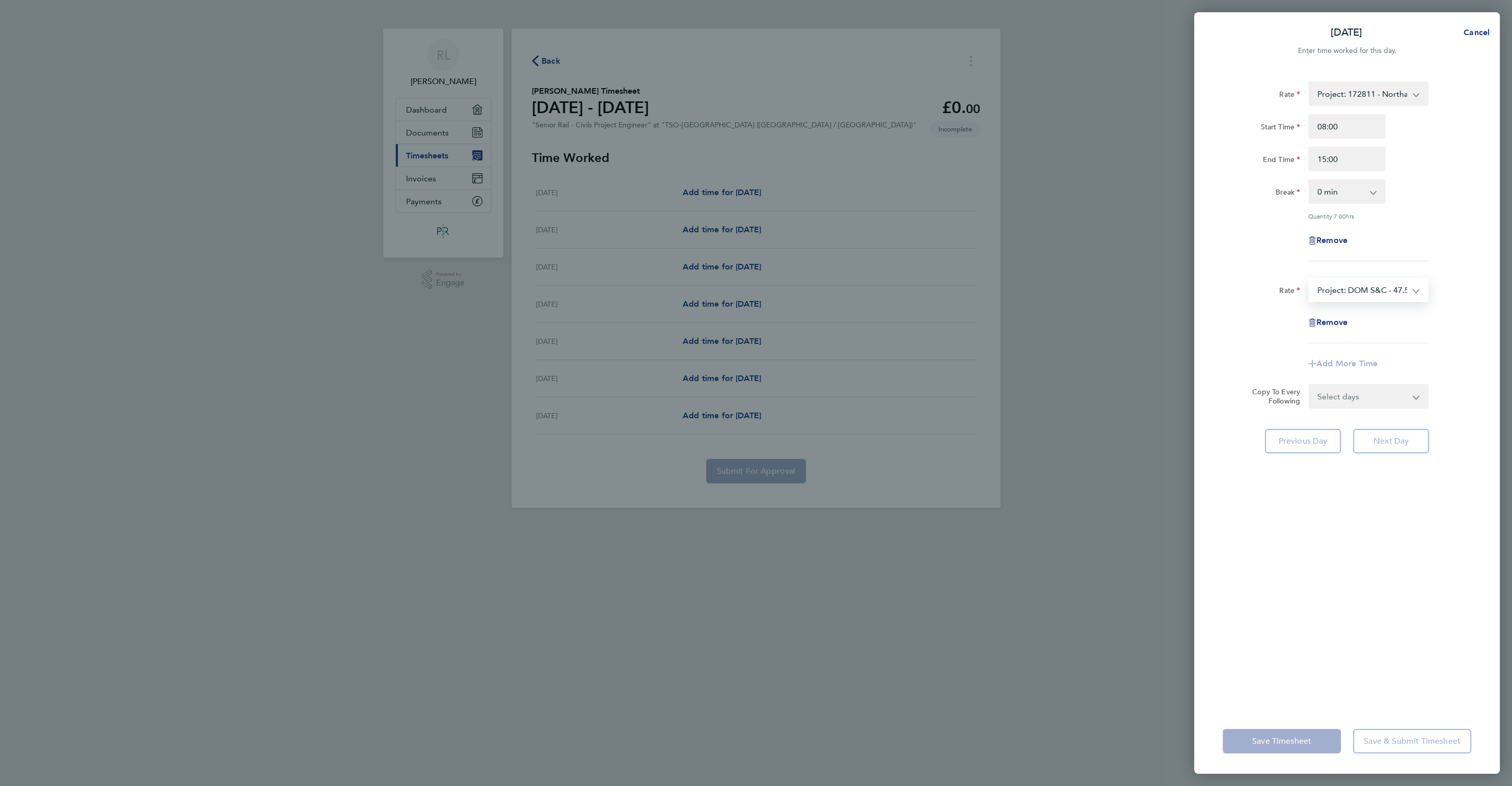
select select "60"
click at [1332, 322] on input "Start Time" at bounding box center [1347, 322] width 77 height 25
type input "15:00"
click at [1332, 359] on input "End Time" at bounding box center [1347, 354] width 77 height 25
type input "18:00"
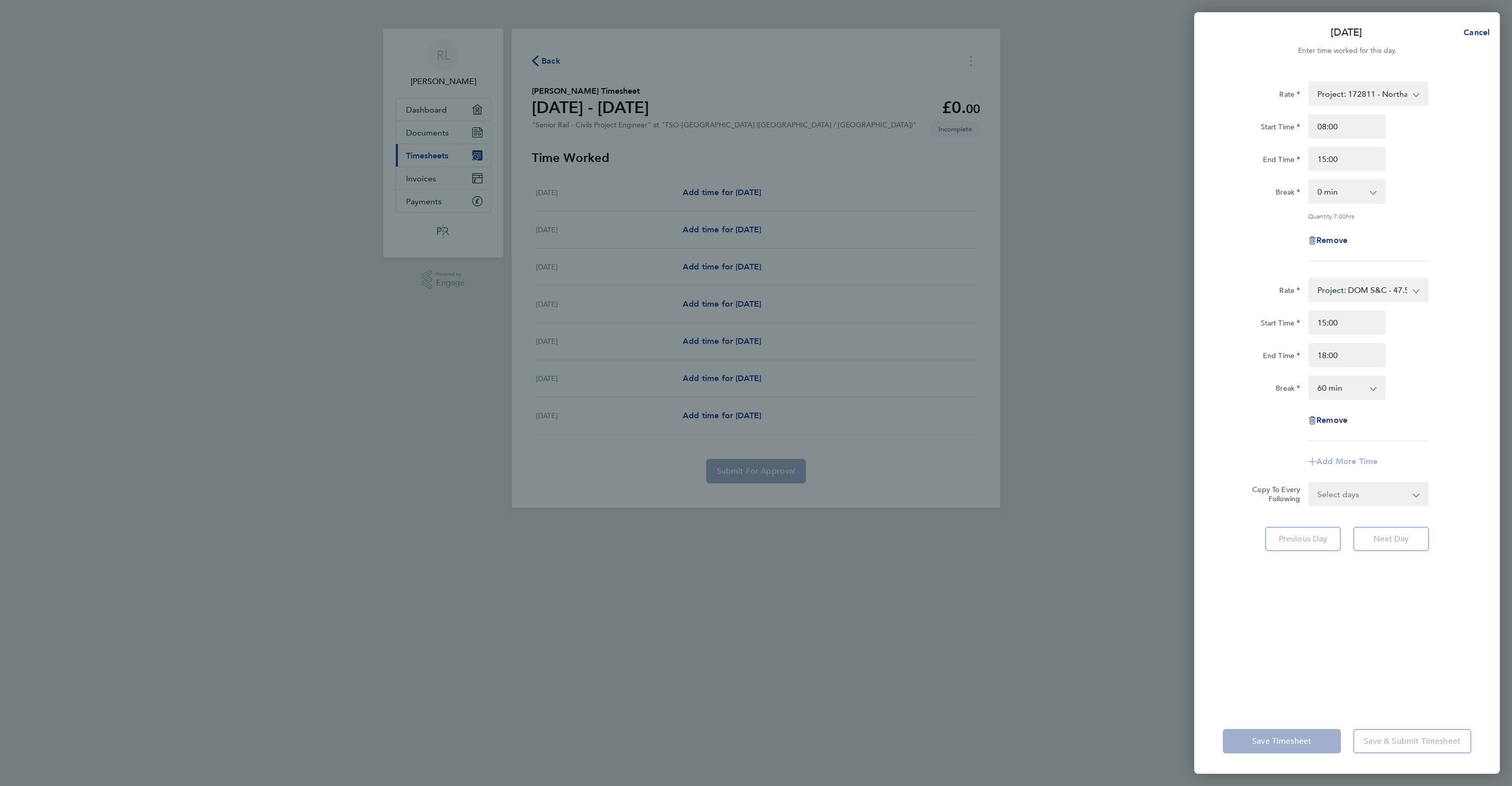
click at [1421, 357] on div "End Time 18:00" at bounding box center [1347, 354] width 257 height 25
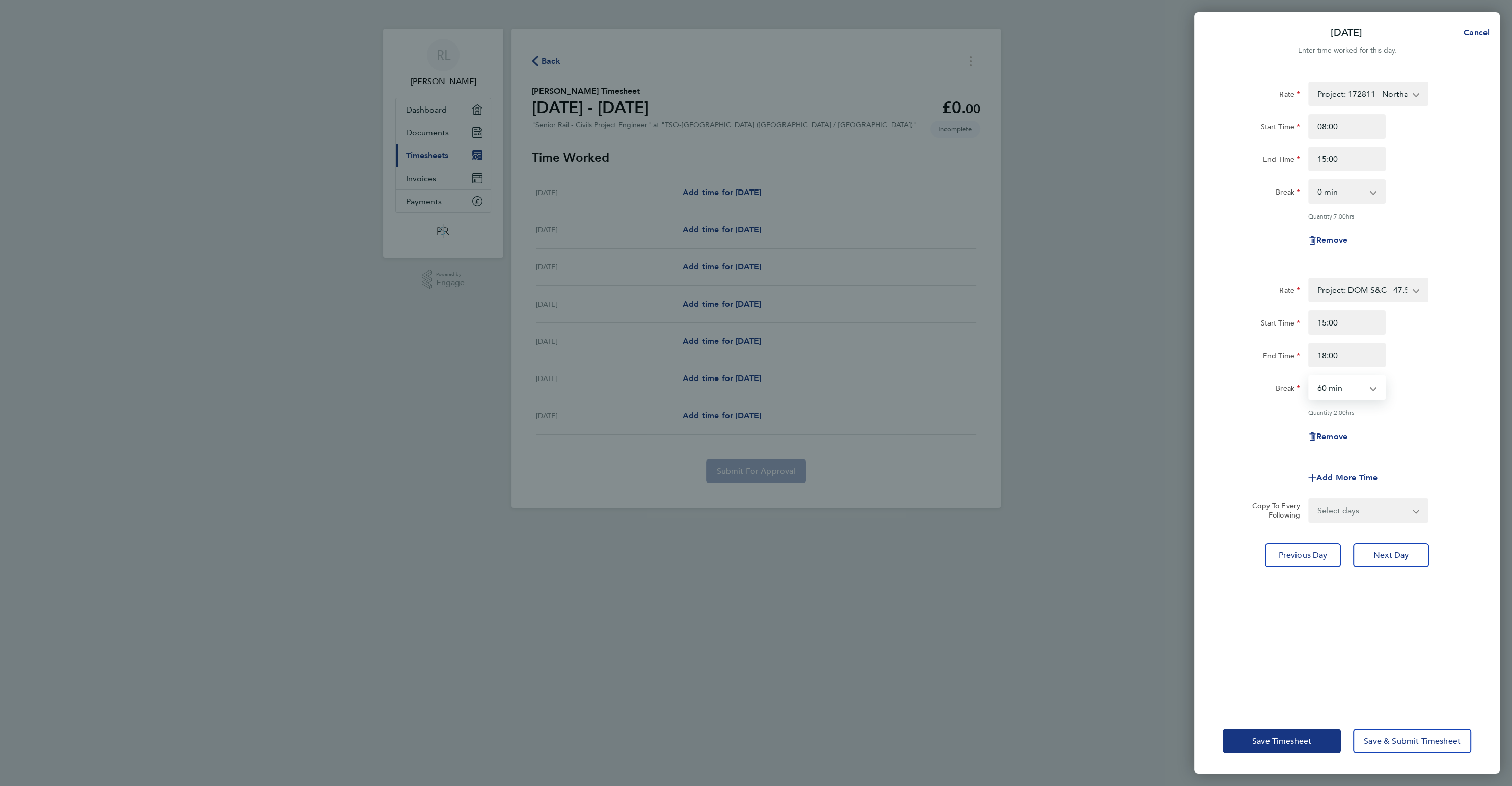
select select "0"
click option "0 min" at bounding box center [0, 0] width 0 height 0
select select "DAY"
click option "Day" at bounding box center [0, 0] width 0 height 0
select select "[DATE]"
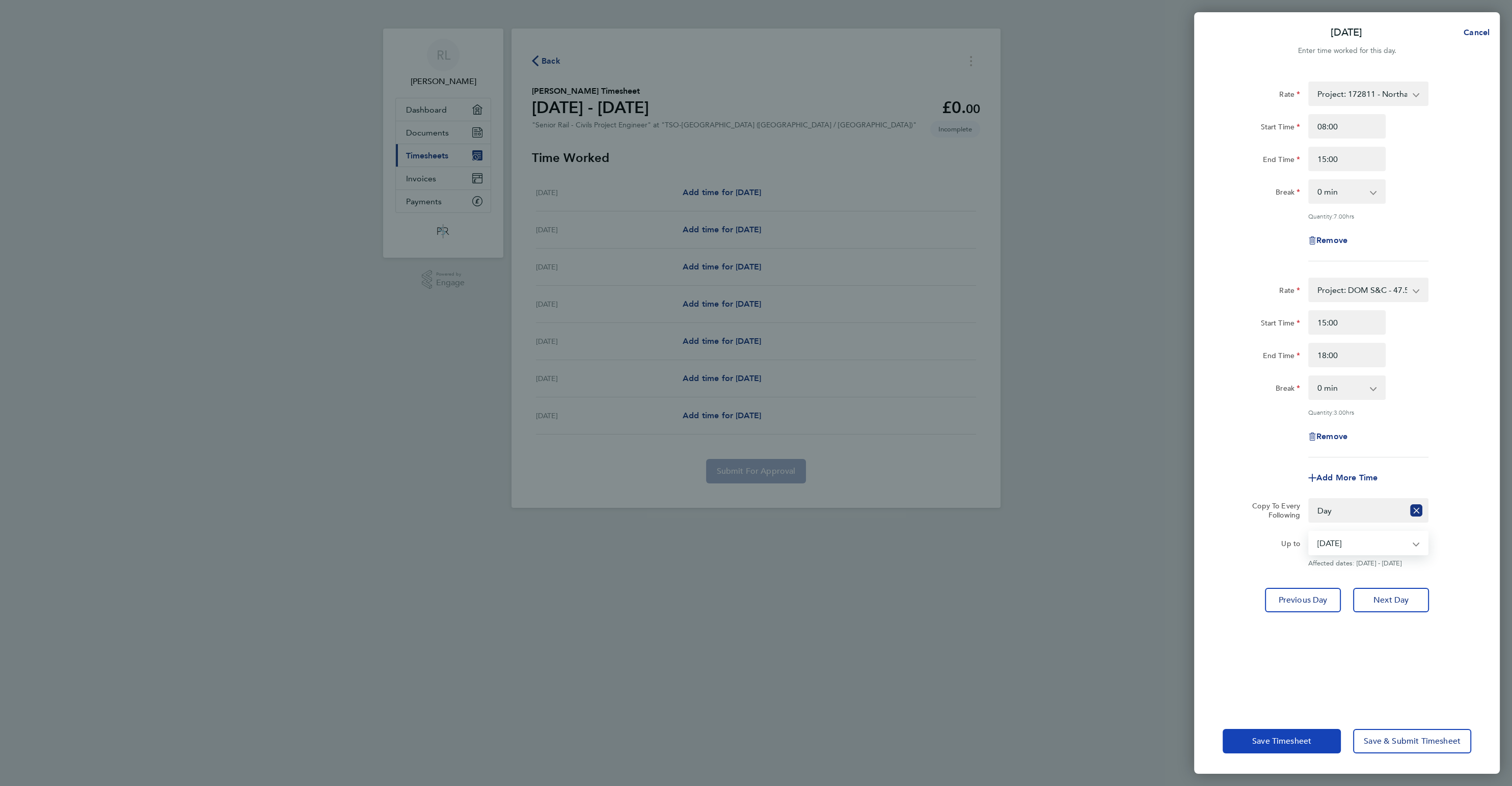
click at [1273, 734] on button "Save Timesheet" at bounding box center [1281, 741] width 118 height 25
click at [1270, 738] on app-form-button "Save Timesheet Loading" at bounding box center [1285, 741] width 124 height 25
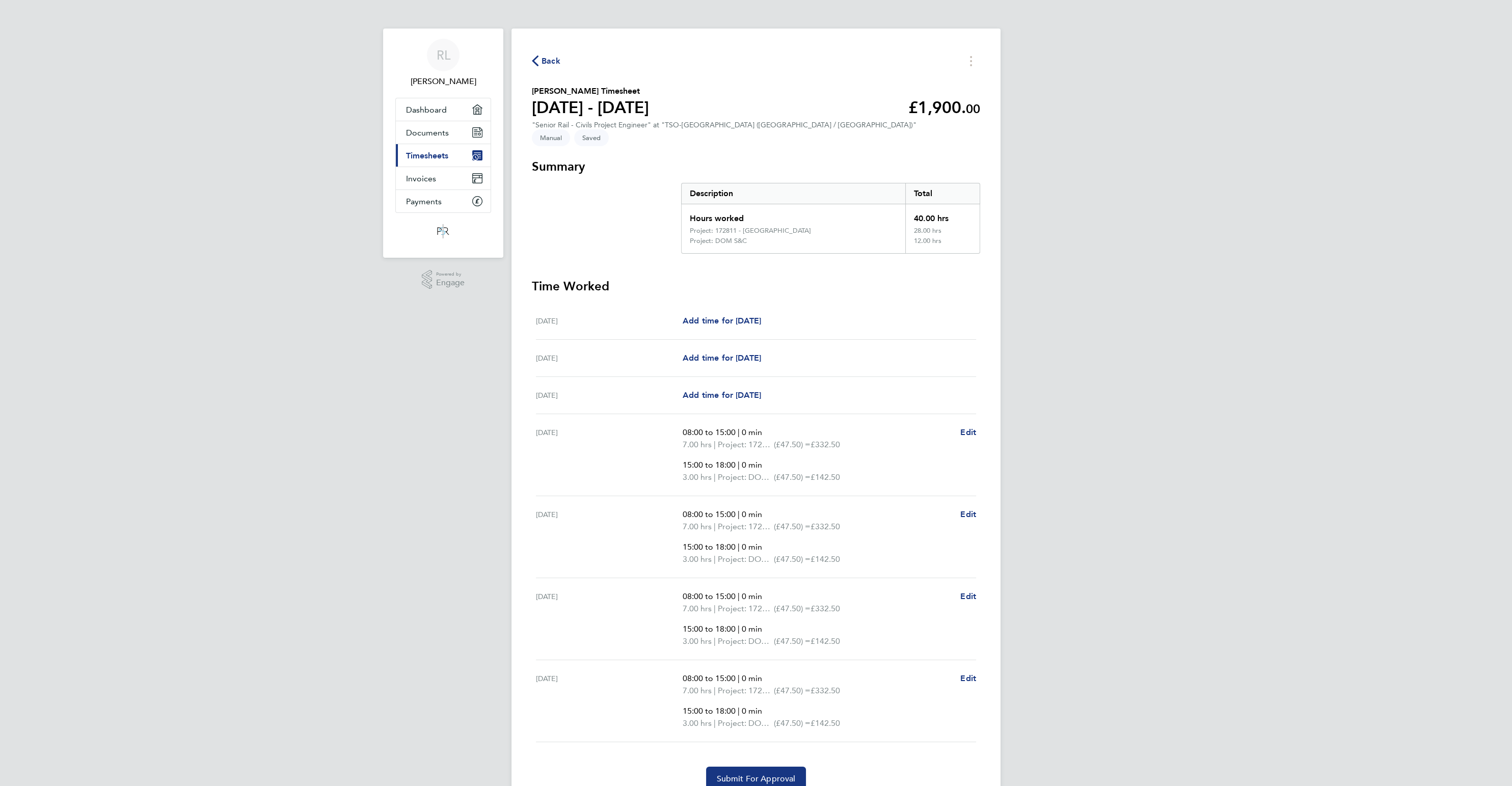
scroll to position [37, 0]
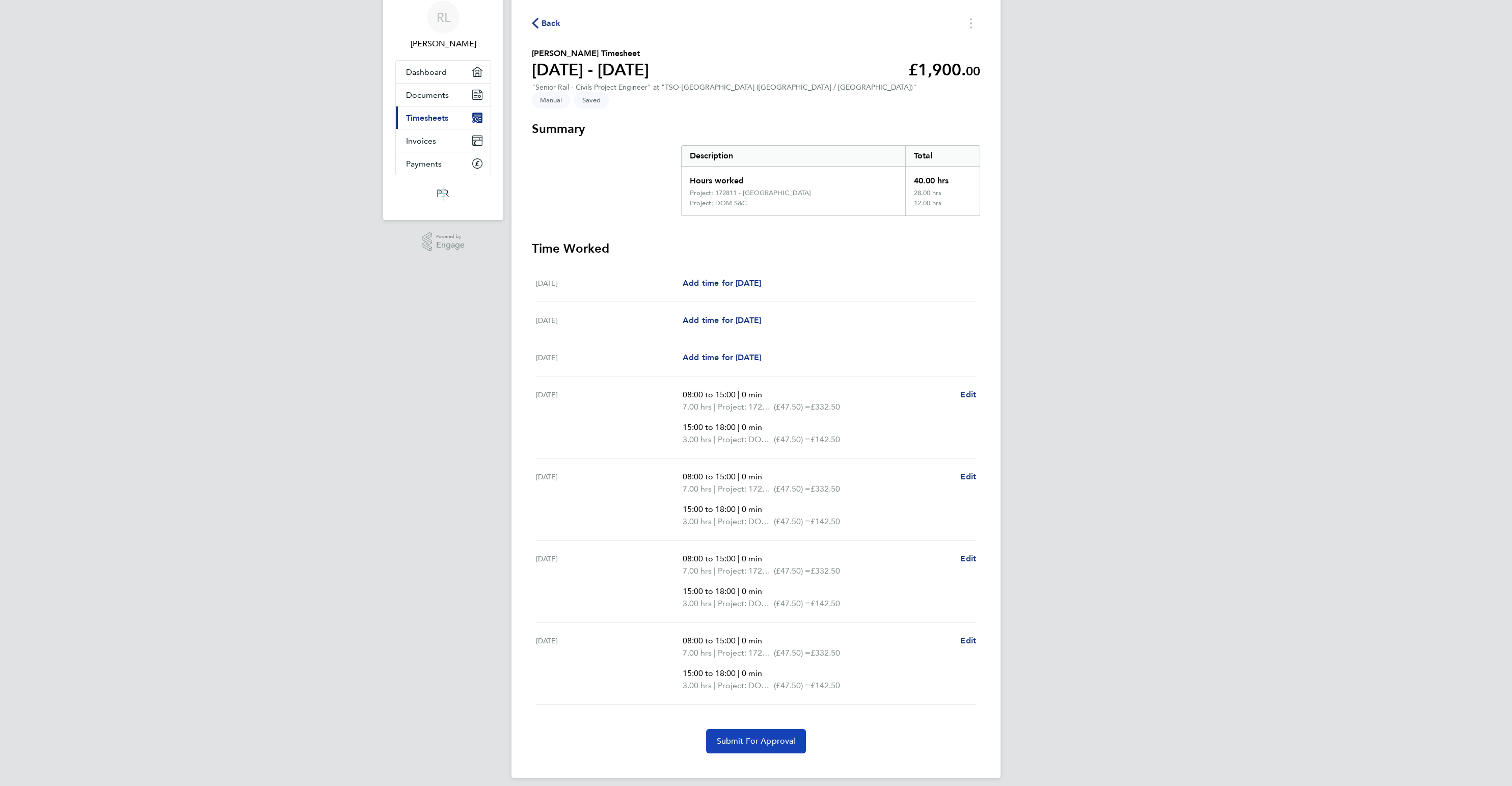
click at [775, 736] on span "Submit For Approval" at bounding box center [755, 741] width 79 height 10
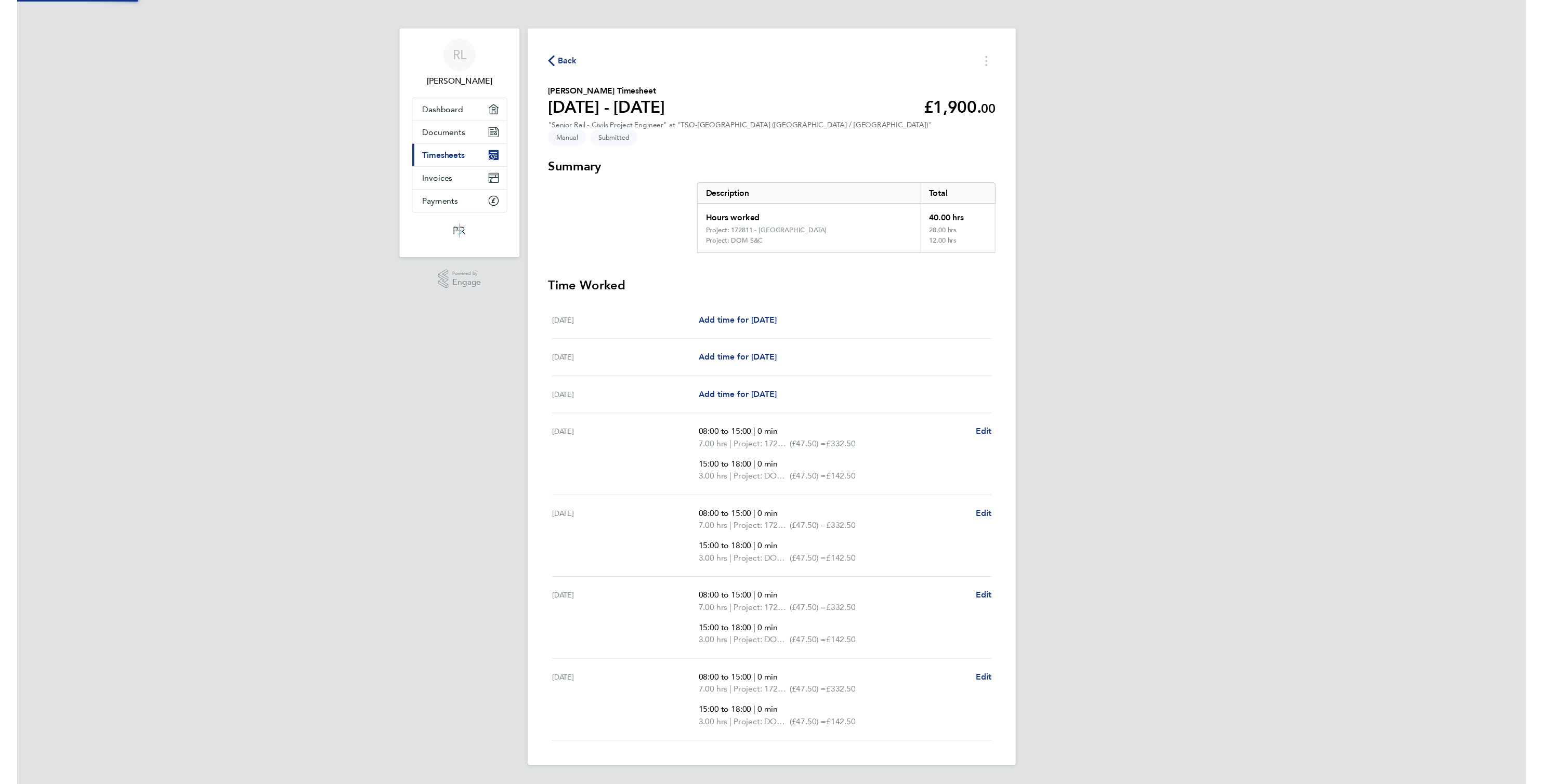
scroll to position [0, 0]
